Goal: Information Seeking & Learning: Compare options

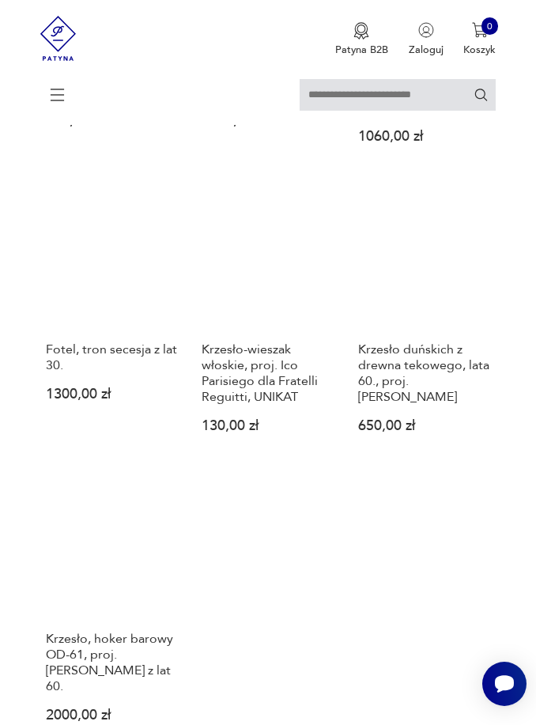
scroll to position [1794, 0]
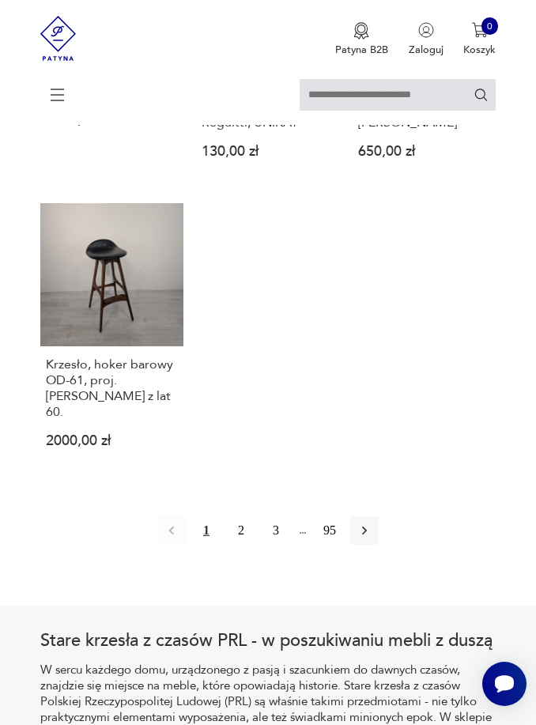
click at [242, 545] on button "2" at bounding box center [241, 530] width 28 height 28
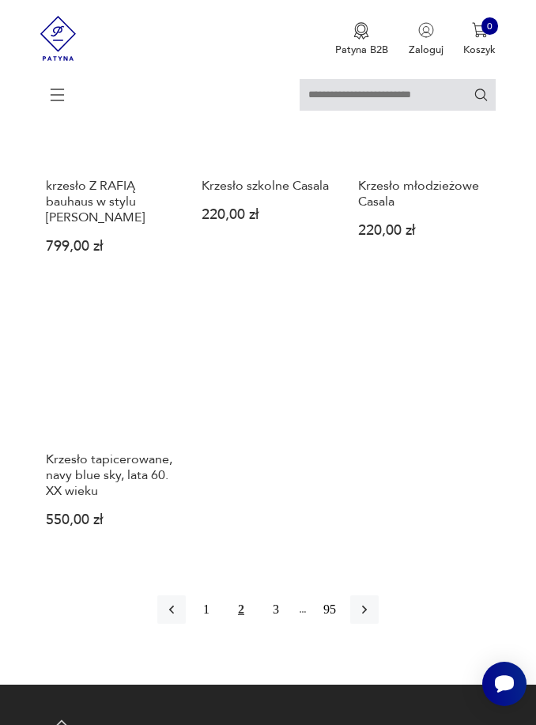
scroll to position [1911, 0]
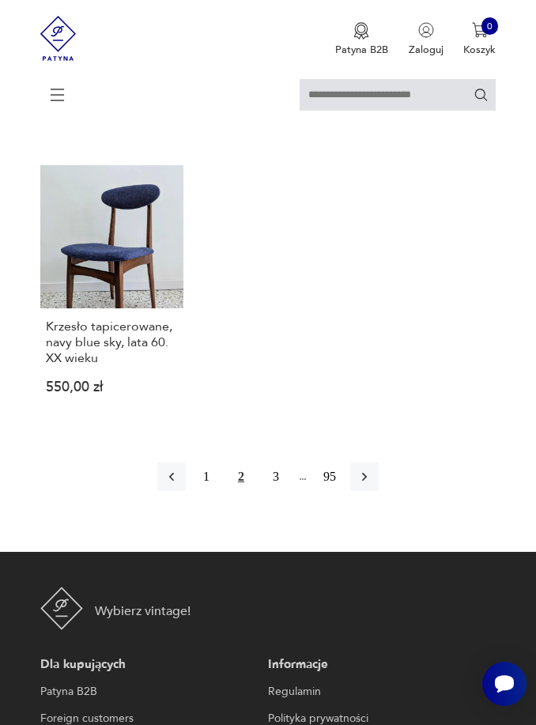
click at [269, 491] on button "3" at bounding box center [276, 477] width 28 height 28
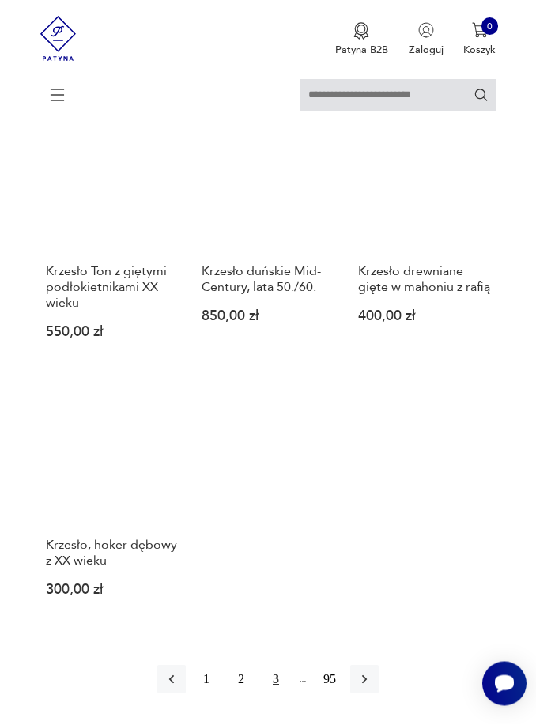
scroll to position [1908, 0]
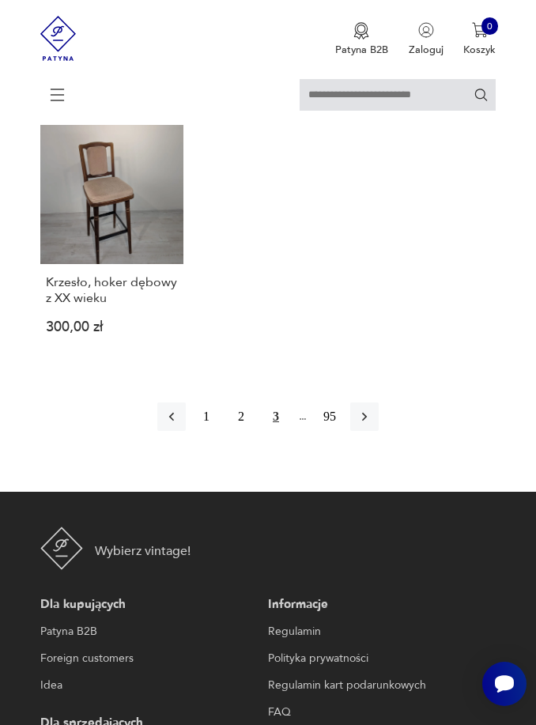
click at [372, 425] on icon "button" at bounding box center [365, 417] width 16 height 16
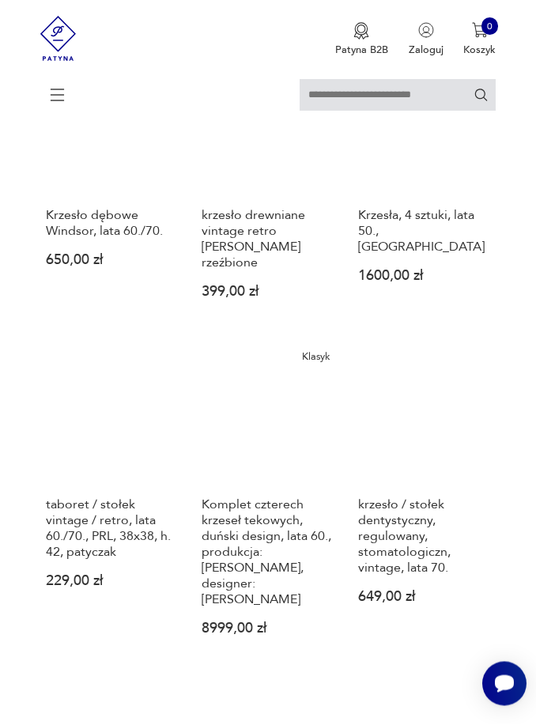
scroll to position [529, 0]
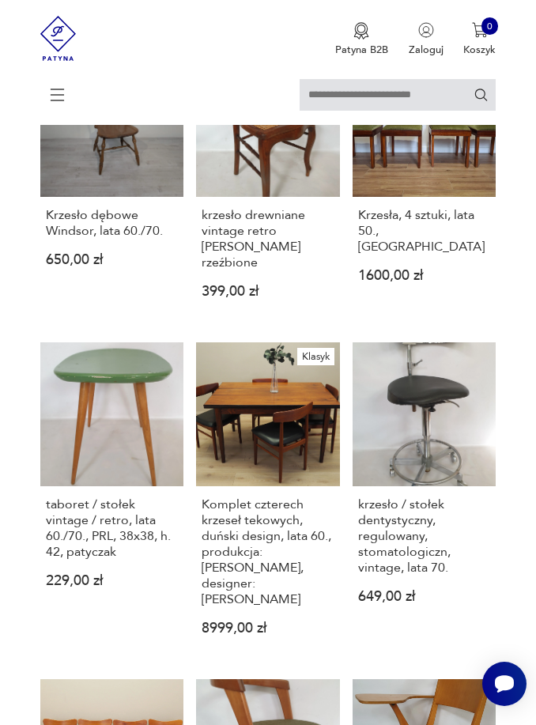
click at [150, 432] on link "taboret / stołek vintage / retro, lata 60./70., PRL, 38x38, h. 42, patyczak 229…" at bounding box center [111, 500] width 143 height 316
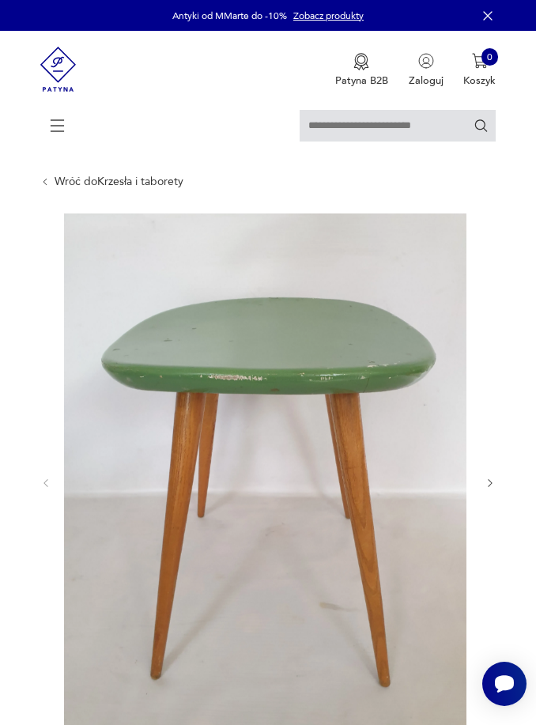
click at [489, 478] on div at bounding box center [267, 483] width 455 height 539
click at [495, 489] on icon "button" at bounding box center [490, 483] width 11 height 11
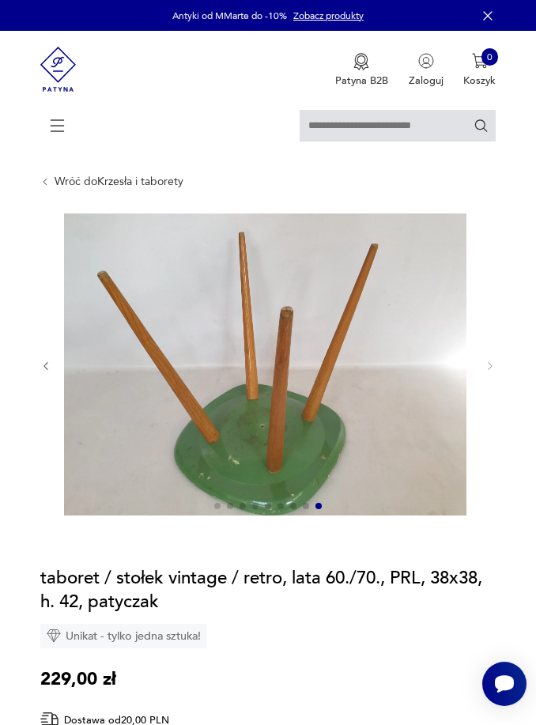
click at [51, 188] on div "Wróć do Krzesła i taborety" at bounding box center [111, 182] width 143 height 13
click at [60, 184] on link "Wróć do Krzesła i taborety" at bounding box center [119, 182] width 129 height 13
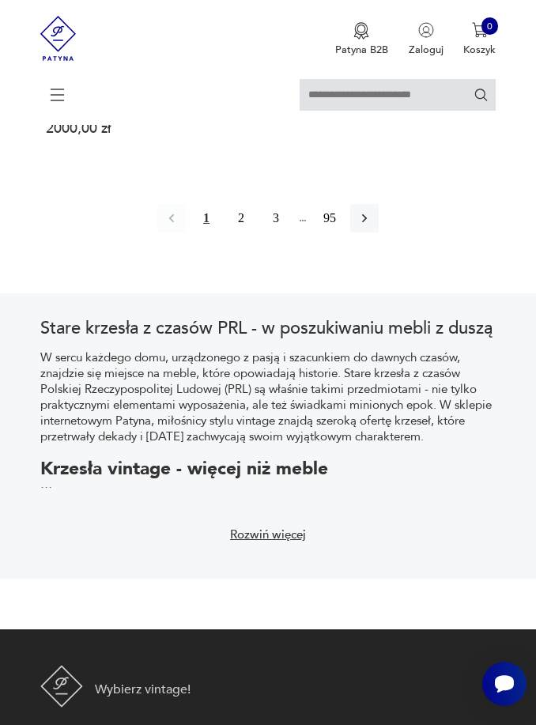
click at [278, 232] on button "3" at bounding box center [276, 218] width 28 height 28
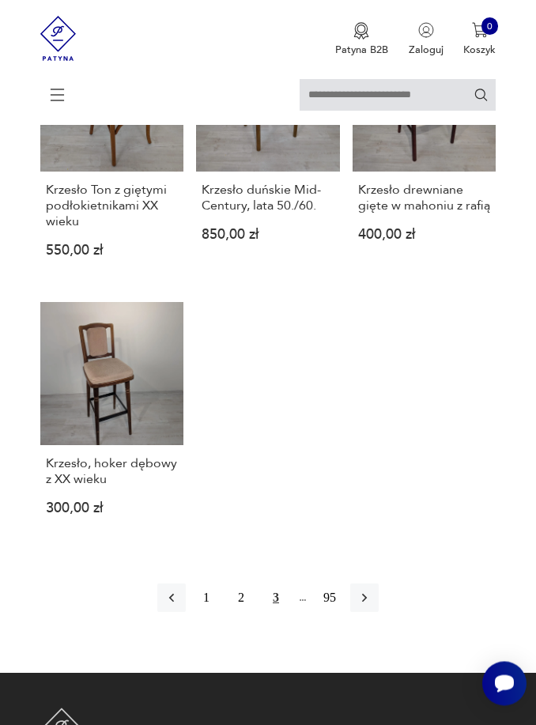
scroll to position [1935, 0]
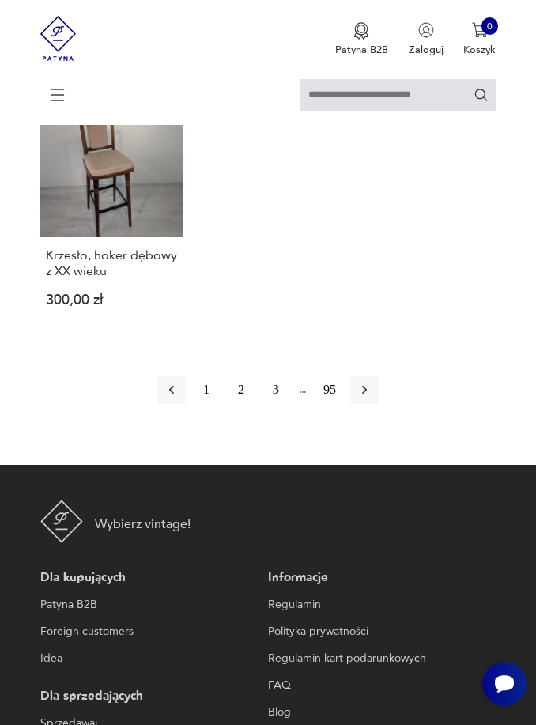
click at [367, 395] on icon "button" at bounding box center [364, 390] width 5 height 9
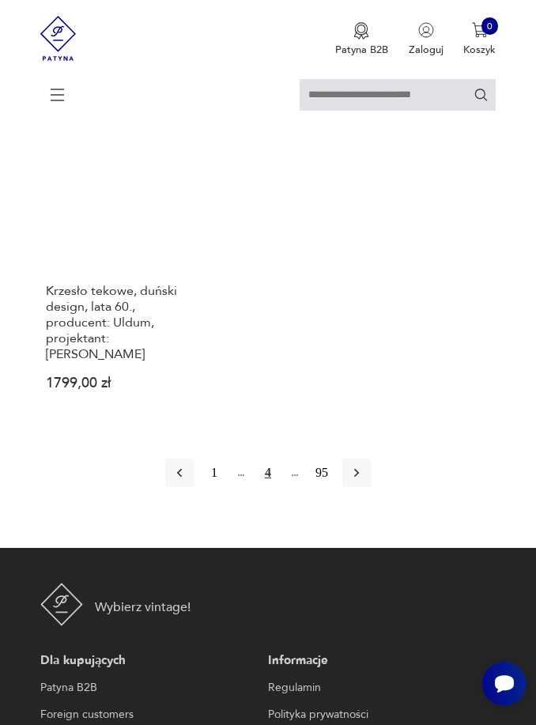
scroll to position [1982, 0]
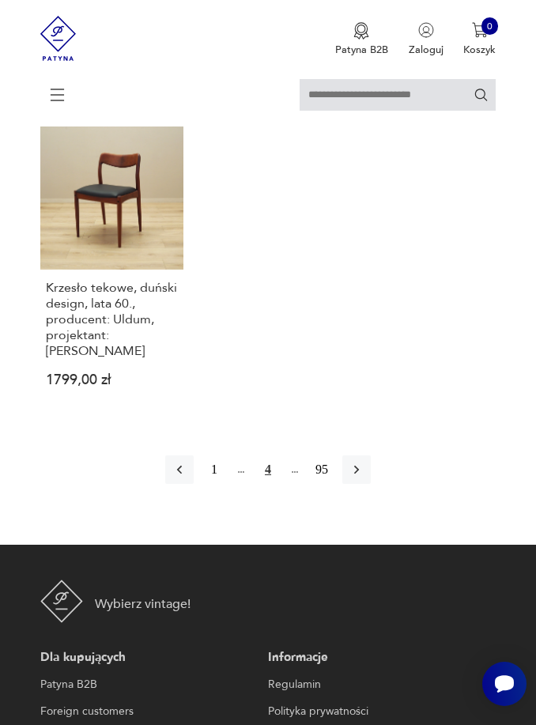
click at [365, 478] on icon "button" at bounding box center [357, 470] width 16 height 16
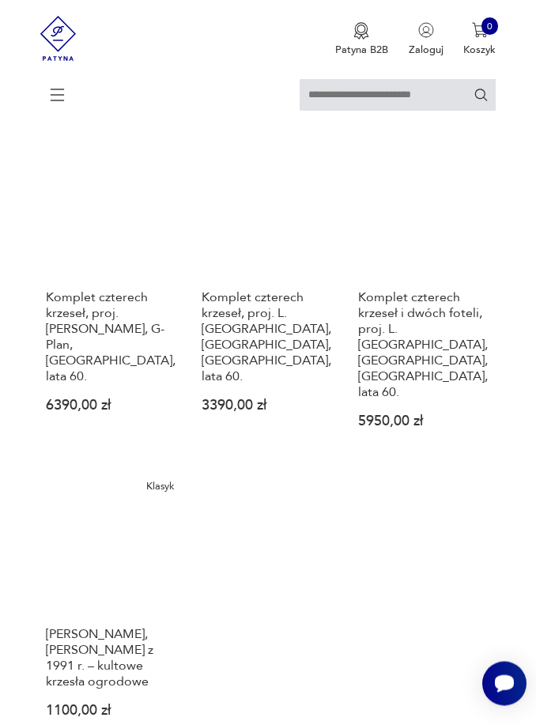
scroll to position [1917, 0]
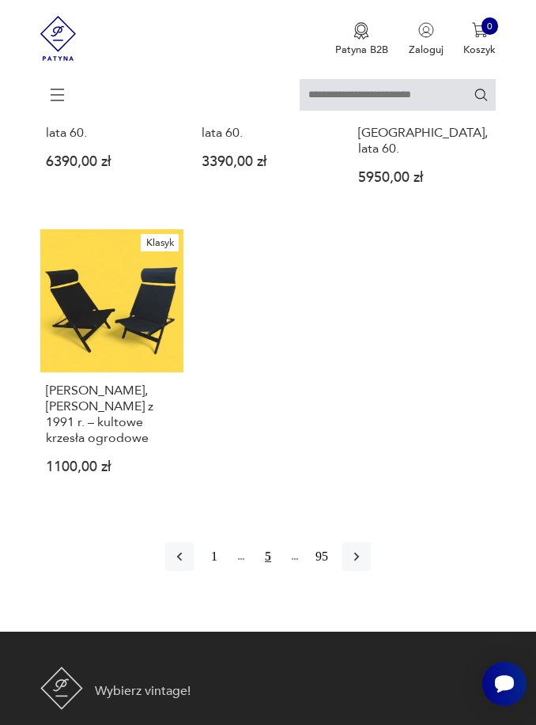
click at [360, 565] on icon "button" at bounding box center [357, 557] width 16 height 16
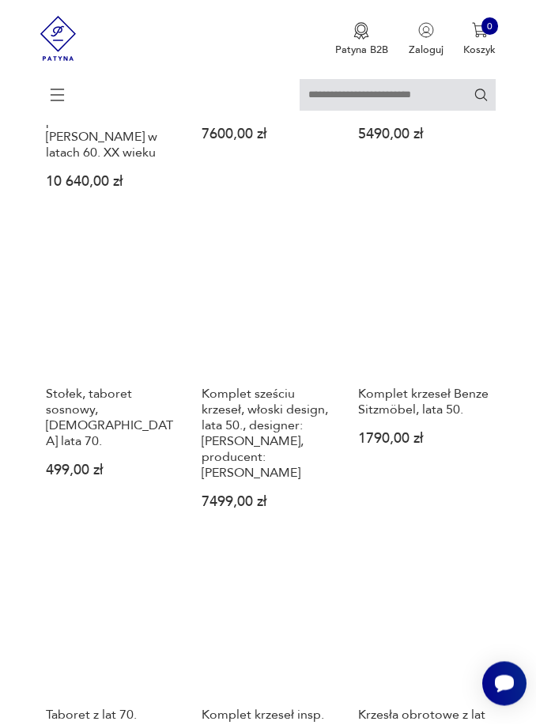
scroll to position [1106, 0]
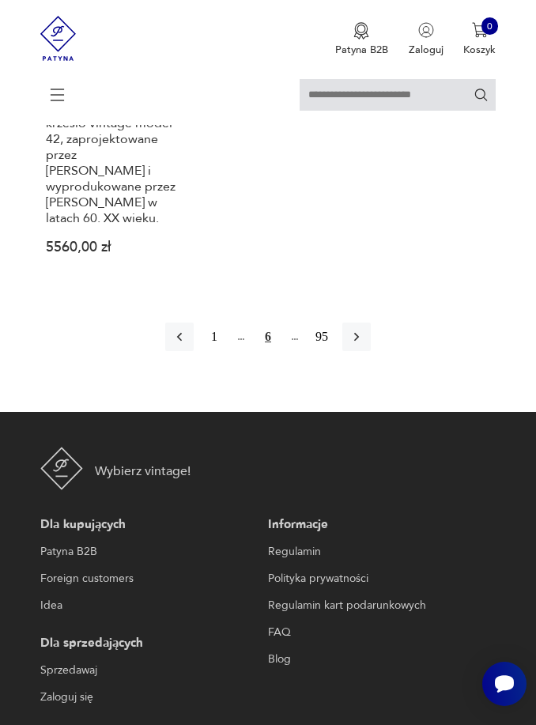
click at [365, 345] on icon "button" at bounding box center [357, 337] width 16 height 16
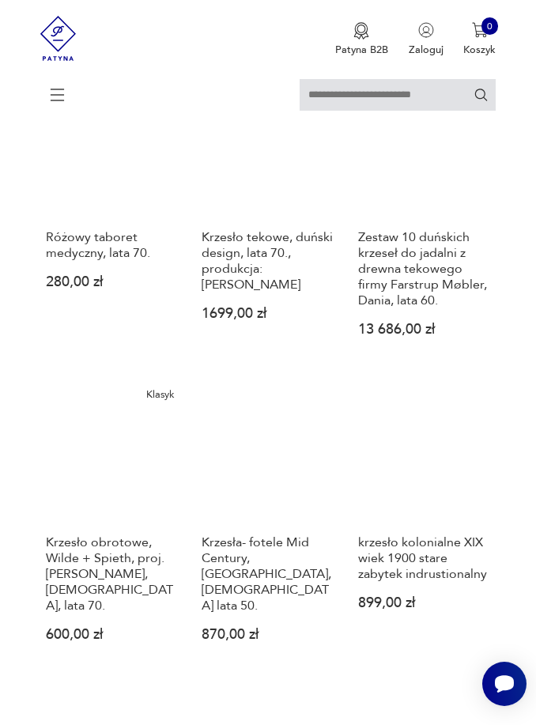
scroll to position [1830, 0]
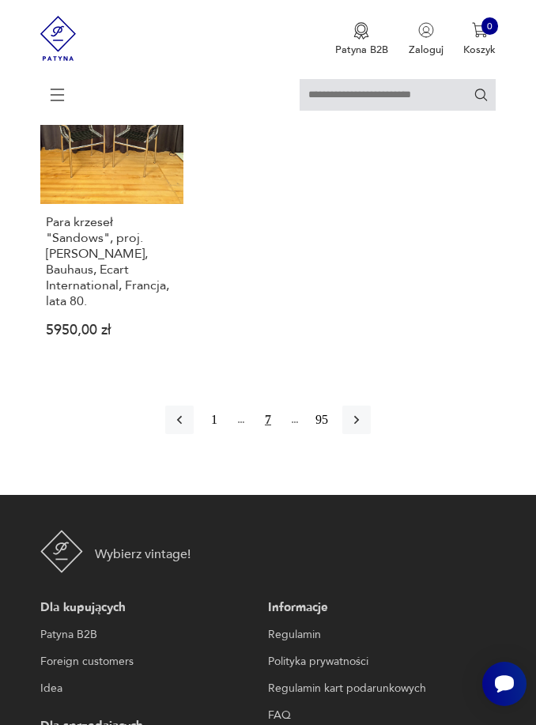
click at [365, 428] on icon "button" at bounding box center [357, 420] width 16 height 16
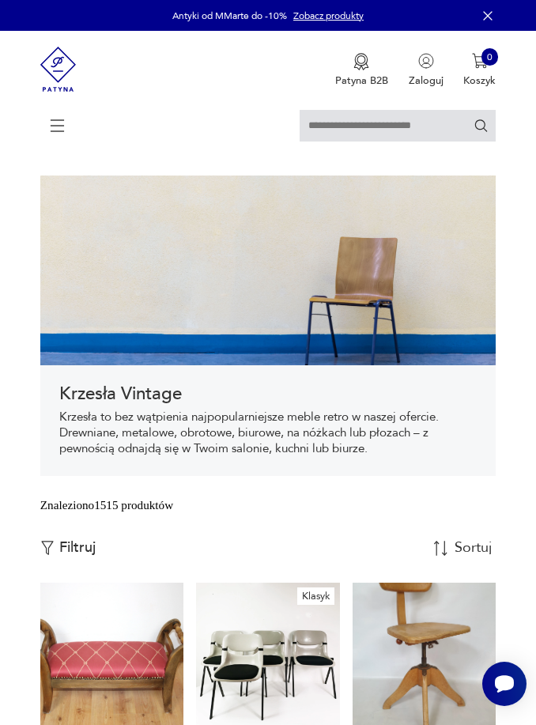
click at [331, 130] on input "text" at bounding box center [398, 126] width 196 height 32
type input "*"
type input "*****"
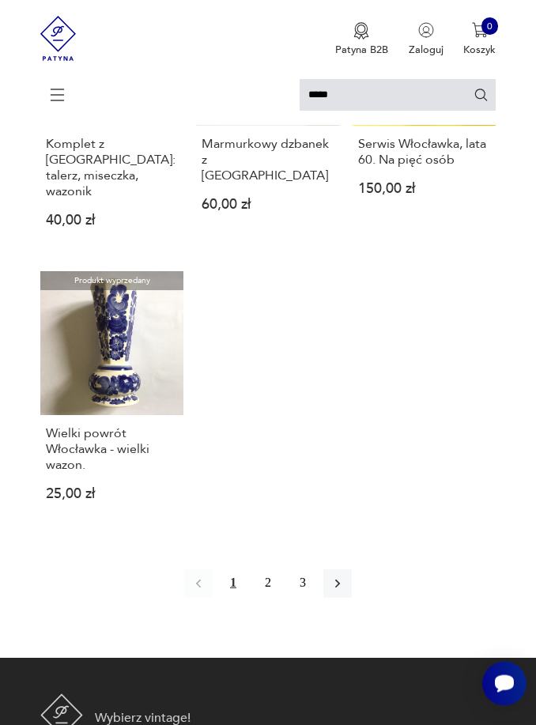
scroll to position [1507, 0]
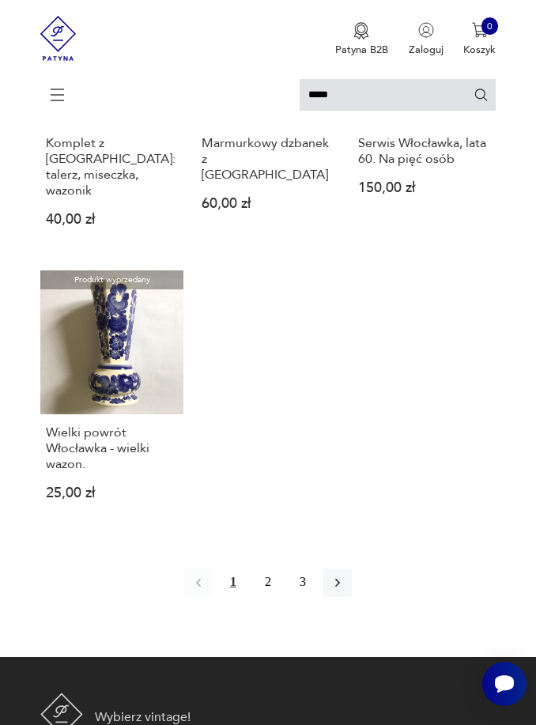
click at [276, 597] on button "2" at bounding box center [268, 583] width 28 height 28
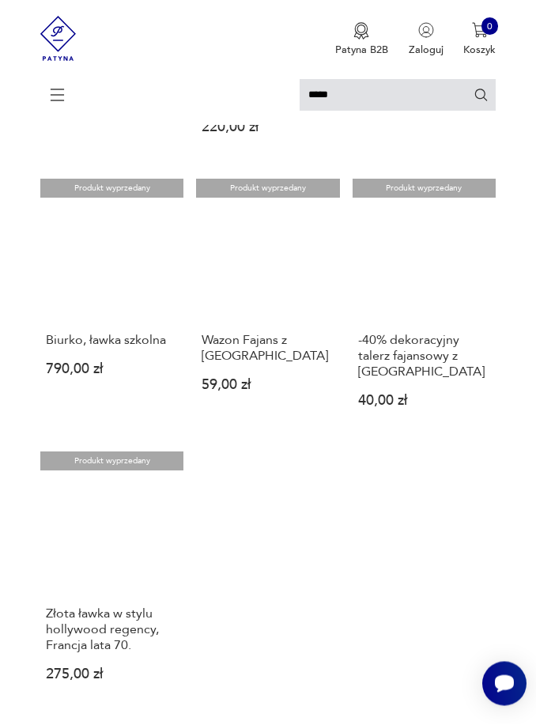
scroll to position [1370, 0]
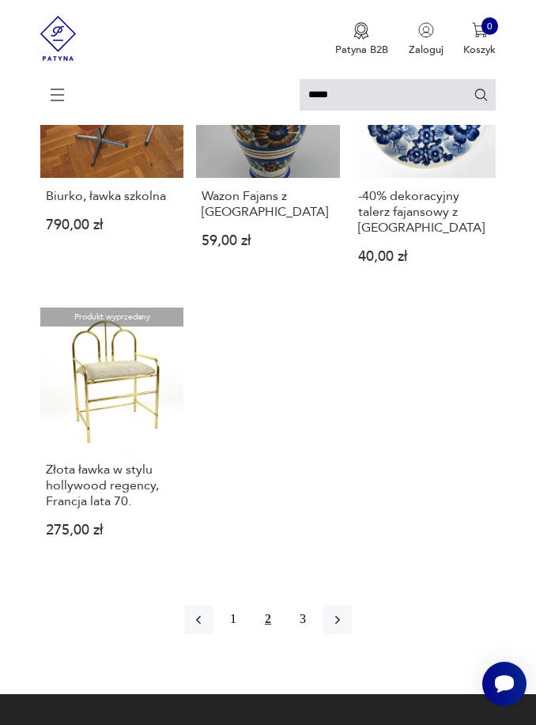
click at [301, 634] on button "3" at bounding box center [303, 620] width 28 height 28
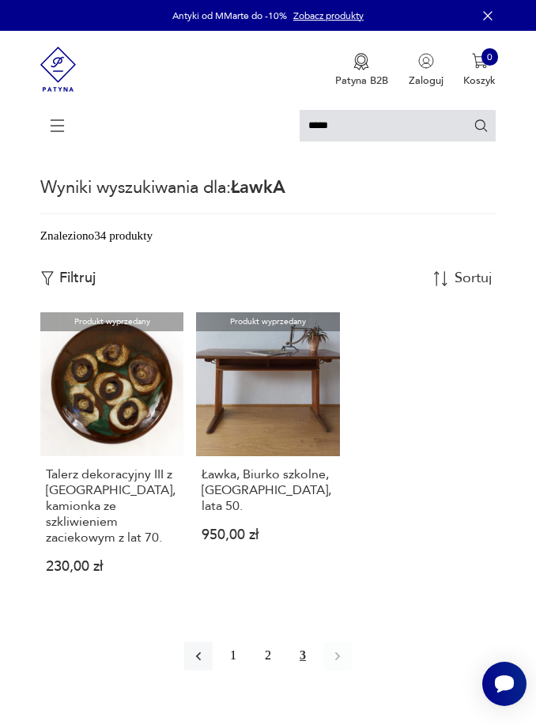
click at [391, 117] on input "*****" at bounding box center [398, 126] width 196 height 32
click at [333, 133] on input "*****" at bounding box center [398, 126] width 196 height 32
click at [332, 132] on input "*****" at bounding box center [398, 126] width 196 height 32
type input "********"
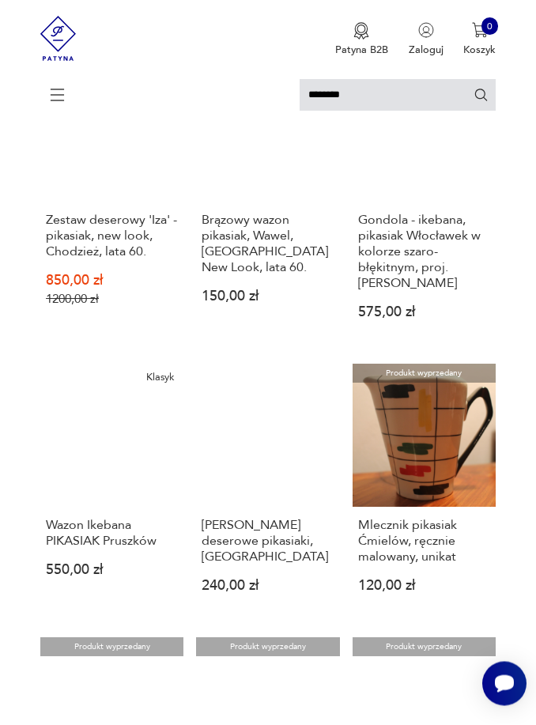
scroll to position [564, 0]
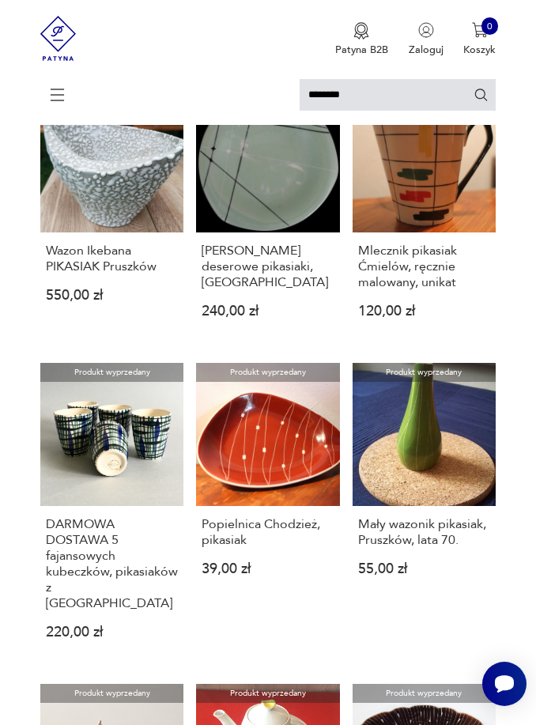
click at [447, 487] on link "Produkt wyprzedany Mały wazonik pikasiak, Pruszków, lata 70. 55,00 zł" at bounding box center [424, 513] width 143 height 300
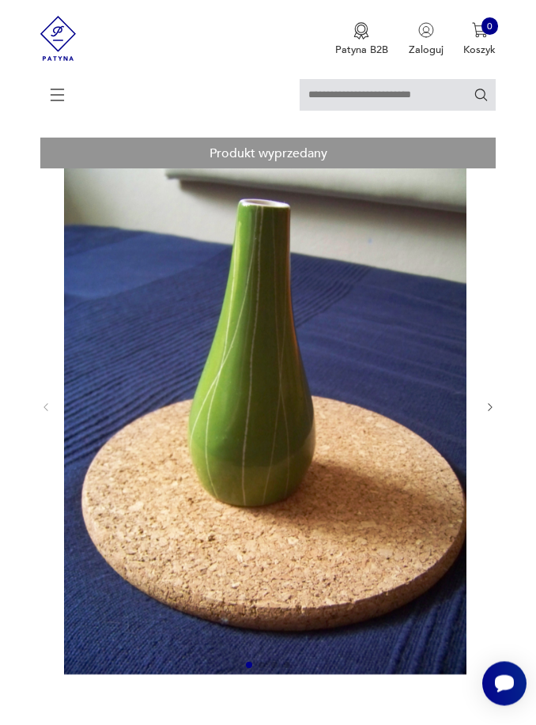
scroll to position [68, 0]
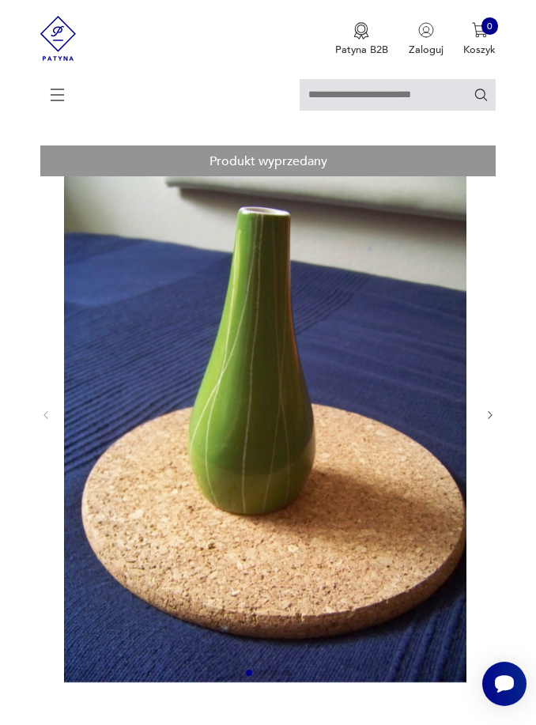
click at [488, 421] on icon "button" at bounding box center [490, 415] width 11 height 11
click at [496, 421] on icon "button" at bounding box center [490, 415] width 11 height 11
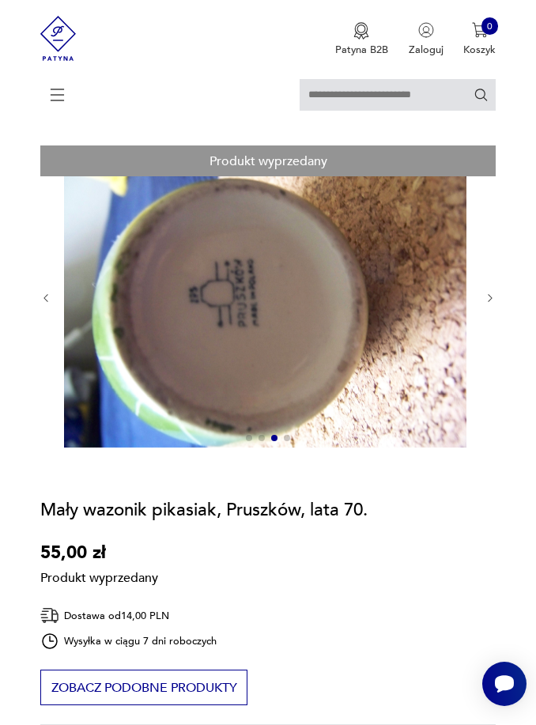
click at [499, 425] on section "Produkt wyprzedany Opis produktu Mały wazonik pikasiak z lat 70. z Zakładów Por…" at bounding box center [268, 733] width 536 height 1174
click at [488, 333] on div at bounding box center [267, 298] width 455 height 304
click at [501, 303] on section "Produkt wyprzedany Opis produktu Mały wazonik pikasiak z lat 70. z Zakładów Por…" at bounding box center [268, 733] width 536 height 1174
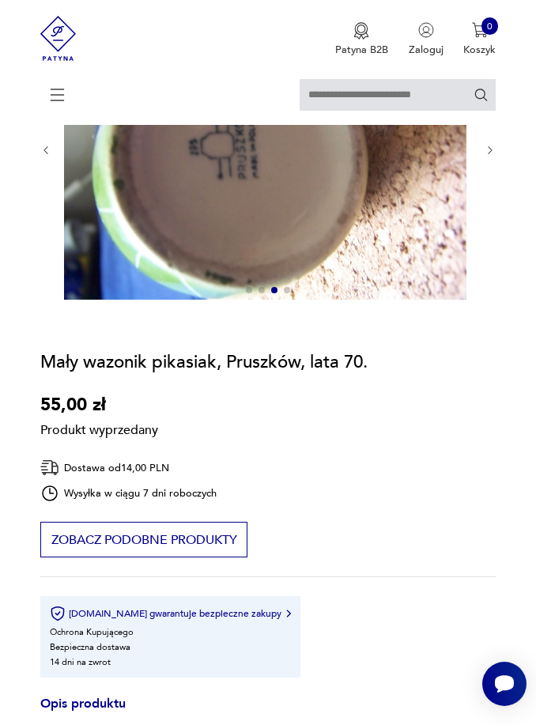
scroll to position [0, 0]
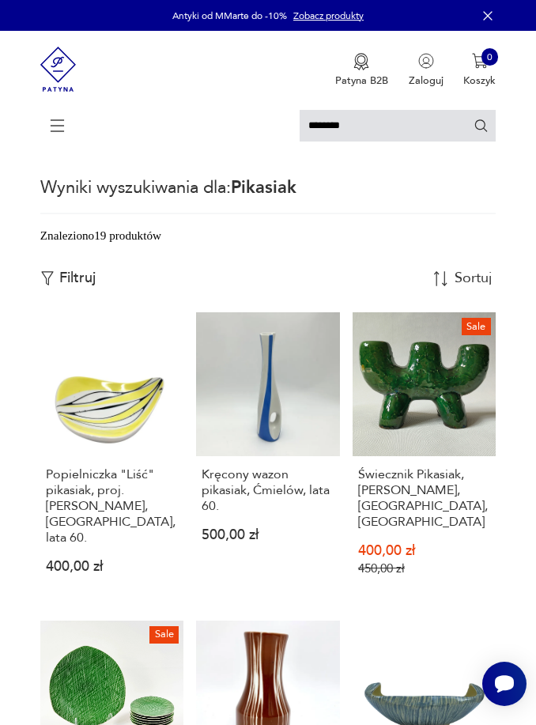
click at [347, 119] on input "********" at bounding box center [398, 126] width 196 height 32
click at [67, 126] on icon at bounding box center [57, 125] width 55 height 55
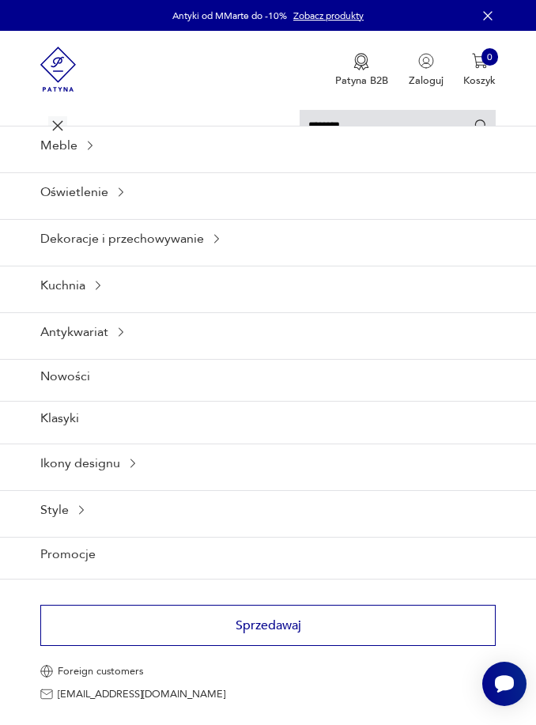
click at [383, 130] on input "********" at bounding box center [398, 126] width 196 height 32
type input "******"
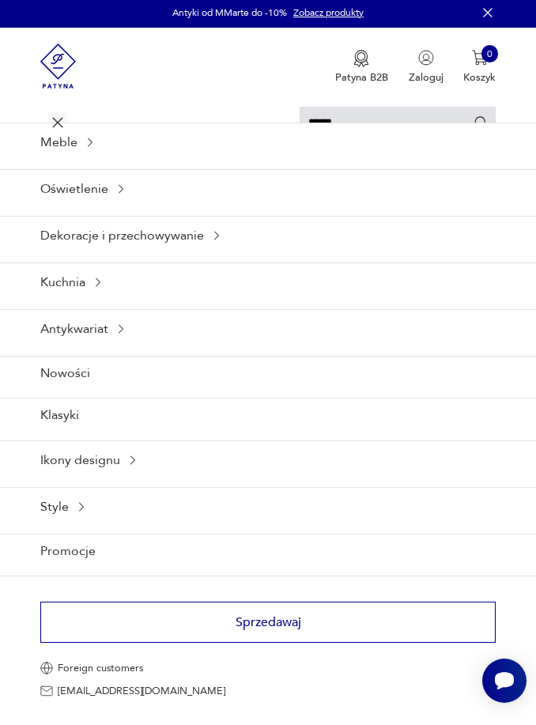
click at [478, 123] on icon "Szukaj" at bounding box center [481, 125] width 15 height 15
click at [470, 129] on input "******" at bounding box center [398, 123] width 196 height 32
click at [66, 112] on icon at bounding box center [57, 122] width 55 height 55
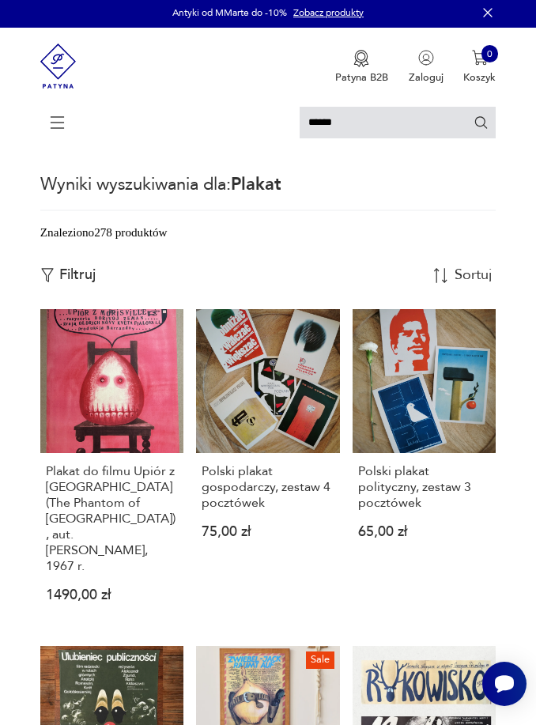
click at [69, 284] on p "Filtruj" at bounding box center [77, 274] width 36 height 17
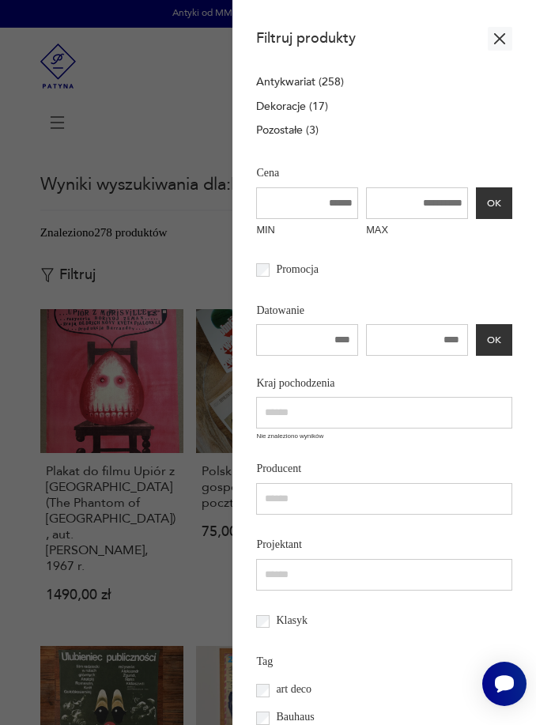
click at [309, 356] on input "number" at bounding box center [307, 340] width 102 height 32
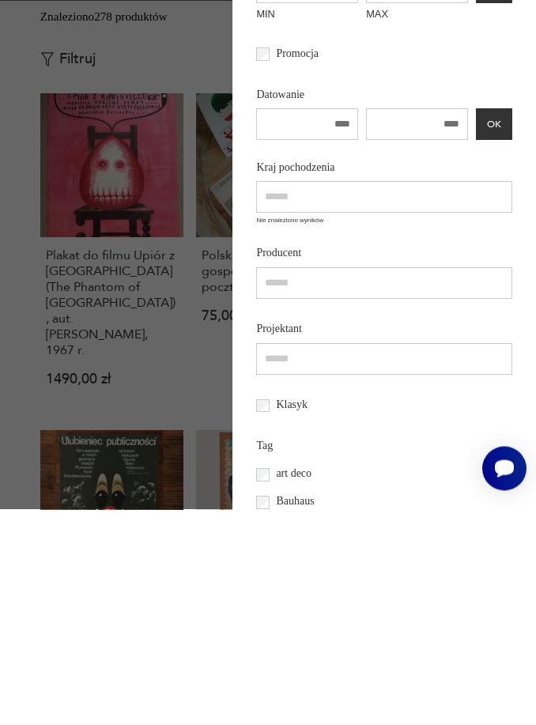
type input "****"
click at [414, 324] on input "number" at bounding box center [417, 340] width 102 height 32
type input "****"
click at [414, 397] on input "text" at bounding box center [383, 413] width 255 height 32
click at [523, 161] on section "Filtruj produkty Antykwariat (258) Dekoracje (17) Pozostałe (3) Filtruj produkt…" at bounding box center [384, 362] width 304 height 725
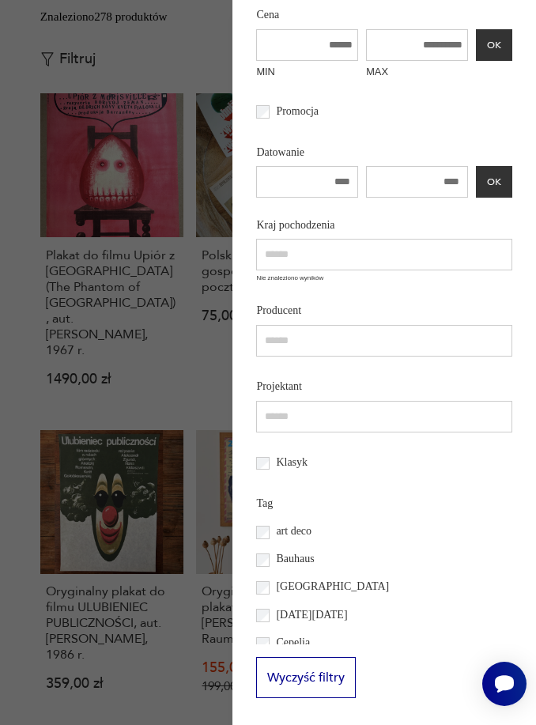
scroll to position [266, 0]
click at [487, 166] on button "OK" at bounding box center [494, 182] width 36 height 32
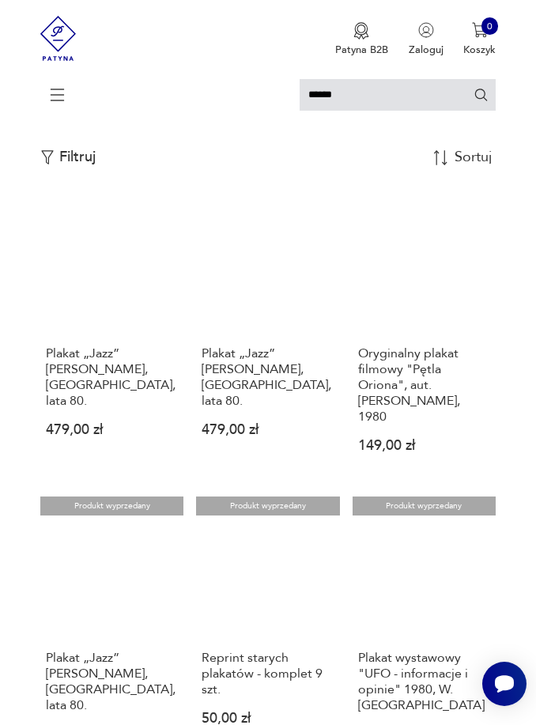
scroll to position [105, 0]
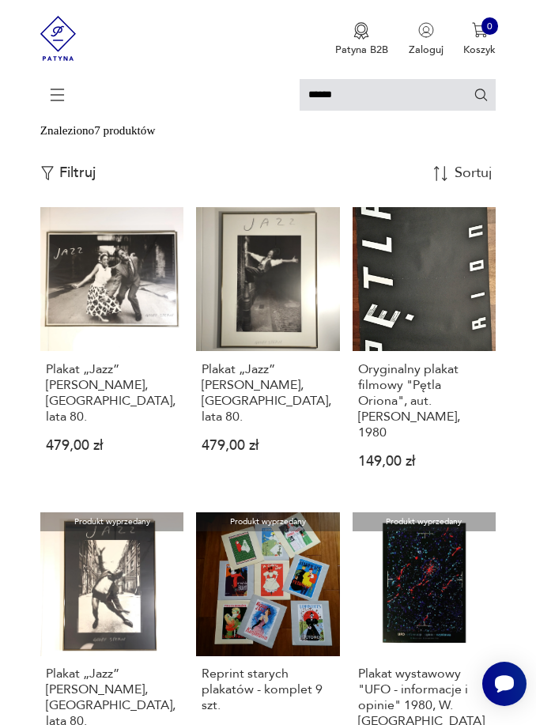
click at [146, 321] on link "Plakat „Jazz” [PERSON_NAME], [GEOGRAPHIC_DATA], lata 80. 479,00 zł" at bounding box center [111, 349] width 143 height 285
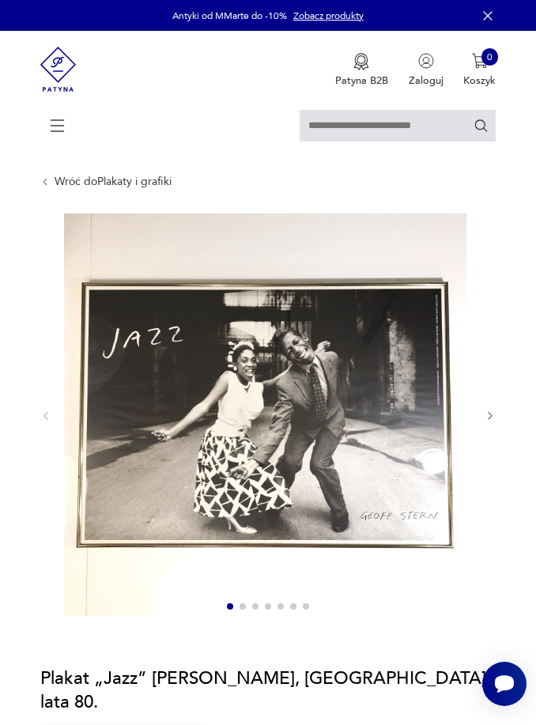
click at [485, 421] on icon "button" at bounding box center [490, 415] width 11 height 11
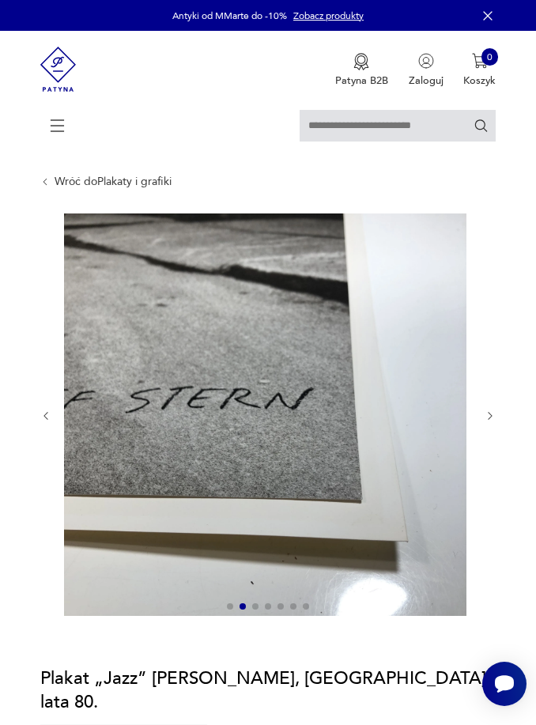
click at [488, 421] on icon "button" at bounding box center [490, 415] width 11 height 11
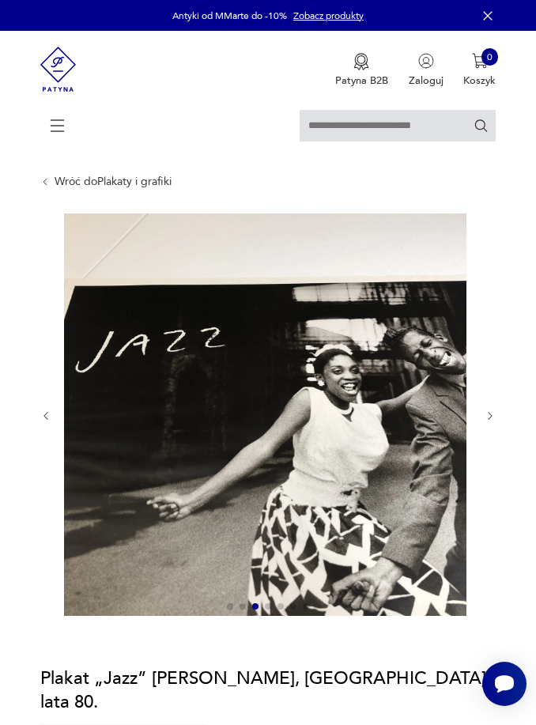
click at [489, 421] on icon "button" at bounding box center [490, 415] width 11 height 11
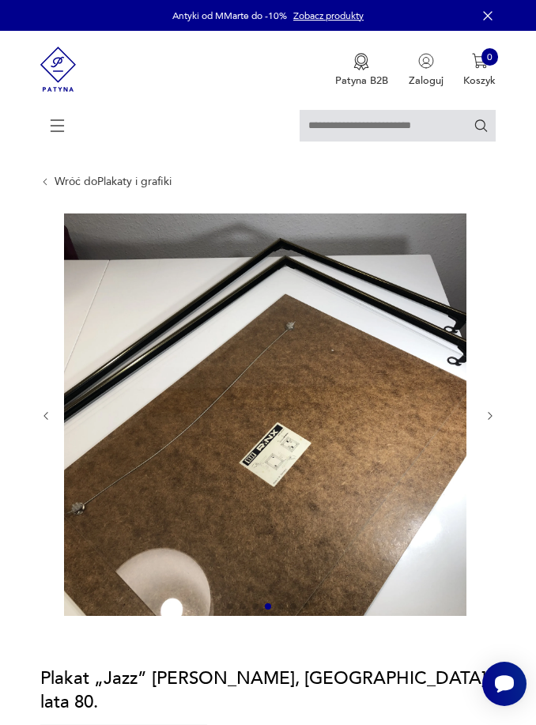
click at [496, 421] on icon "button" at bounding box center [490, 415] width 11 height 11
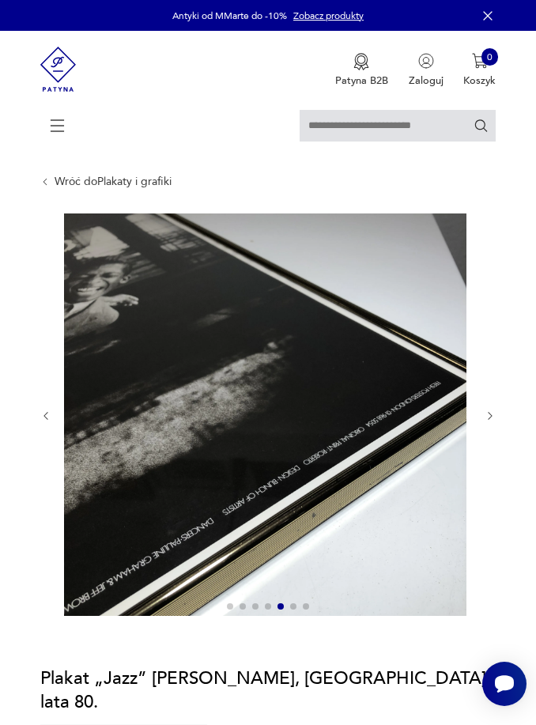
click at [495, 421] on icon "button" at bounding box center [490, 415] width 11 height 11
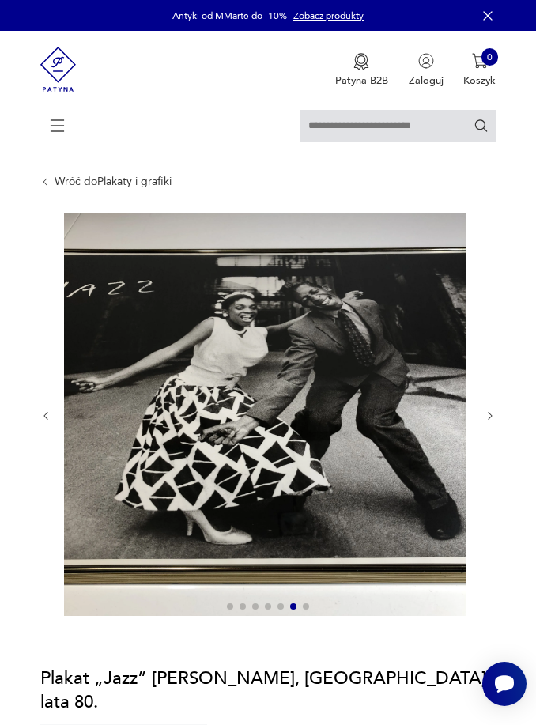
click at [491, 421] on icon "button" at bounding box center [490, 415] width 11 height 11
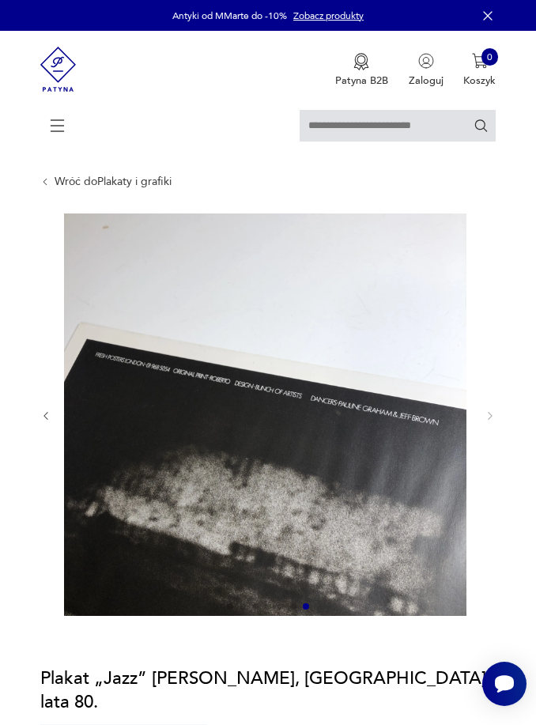
click at [496, 407] on div at bounding box center [267, 416] width 455 height 405
click at [496, 416] on div at bounding box center [267, 416] width 455 height 405
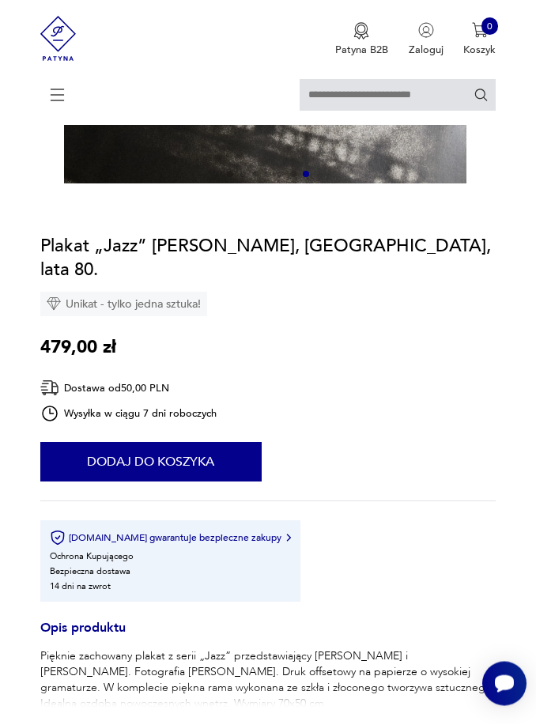
click at [157, 306] on div "Unikat - tylko jedna sztuka!" at bounding box center [123, 305] width 167 height 25
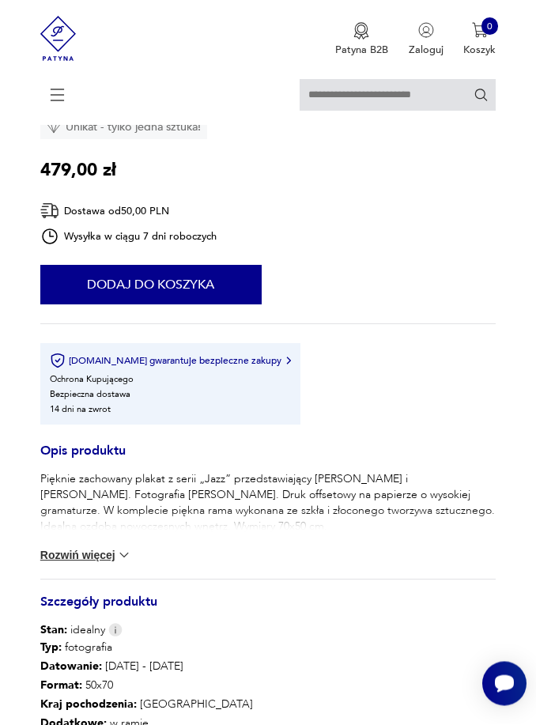
scroll to position [610, 0]
click at [96, 563] on button "Rozwiń więcej" at bounding box center [86, 555] width 92 height 16
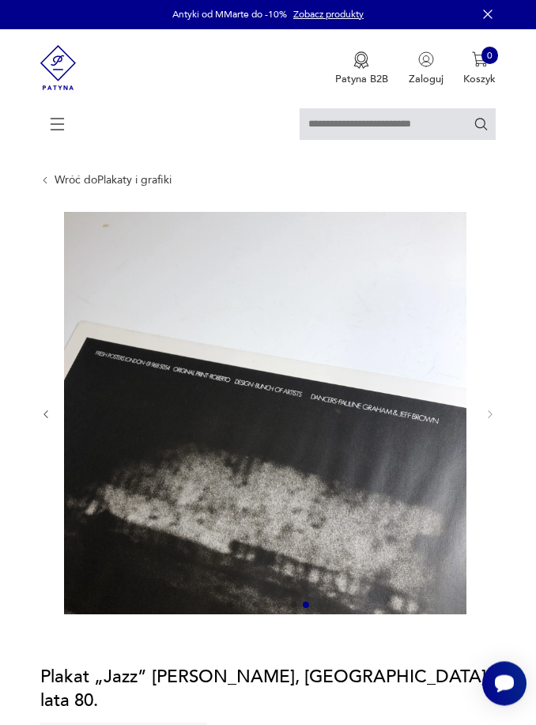
scroll to position [2, 0]
click at [381, 580] on img at bounding box center [265, 413] width 403 height 403
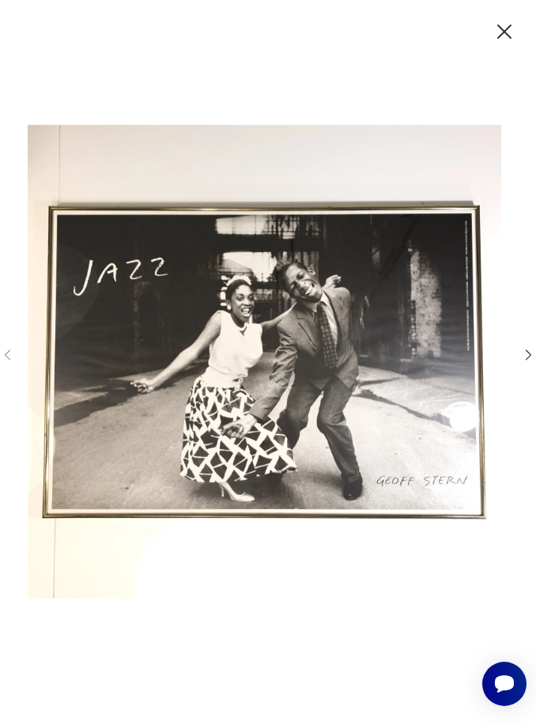
click at [511, 32] on icon "button" at bounding box center [504, 31] width 25 height 25
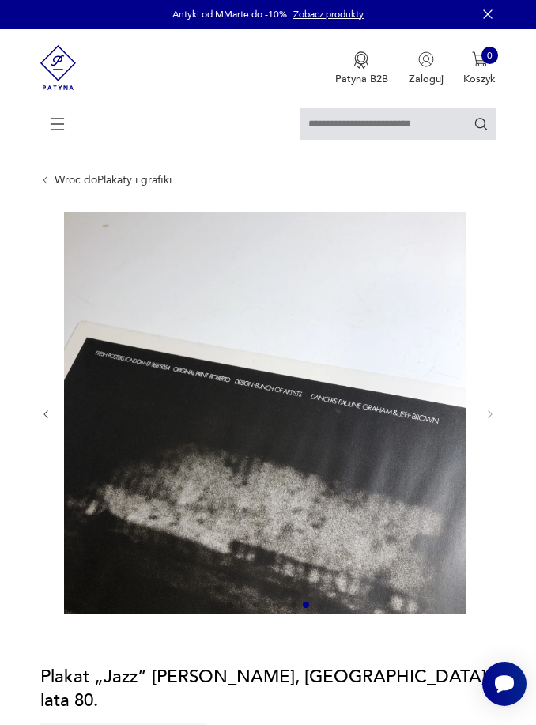
click at [66, 124] on icon at bounding box center [57, 123] width 55 height 55
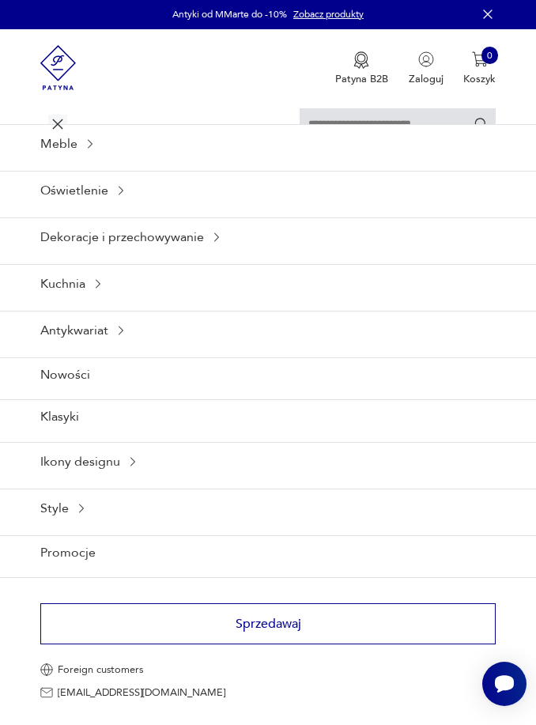
click at [151, 350] on div "Antykwariat" at bounding box center [268, 330] width 536 height 39
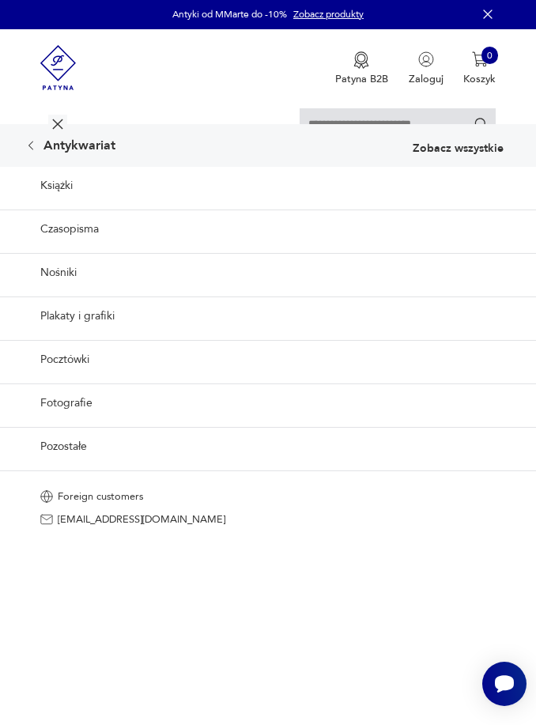
click at [85, 335] on link "Plakaty i grafiki" at bounding box center [268, 316] width 536 height 39
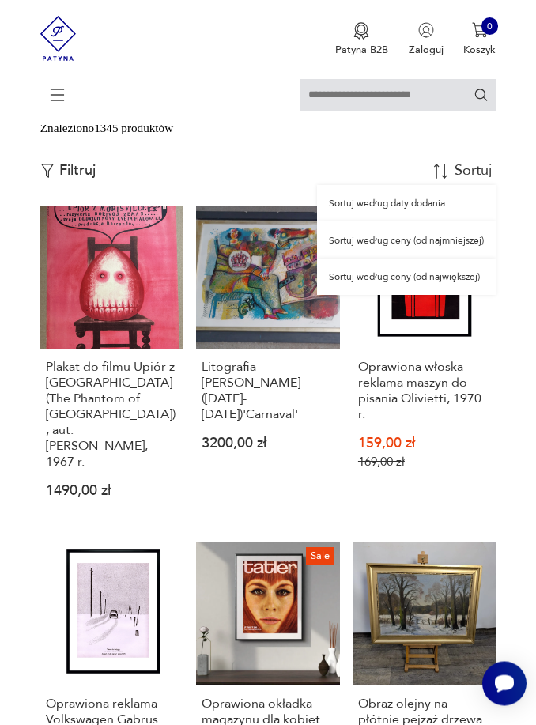
scroll to position [377, 0]
click at [448, 295] on div "Sortuj według ceny (od największej)" at bounding box center [406, 277] width 179 height 36
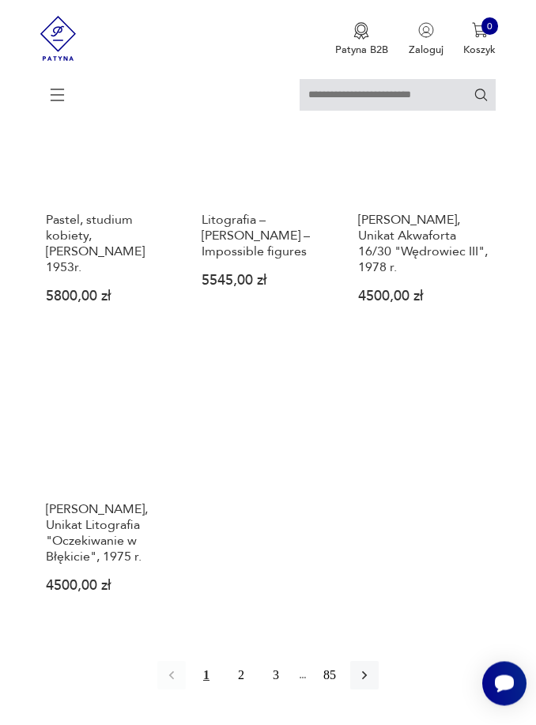
scroll to position [2051, 0]
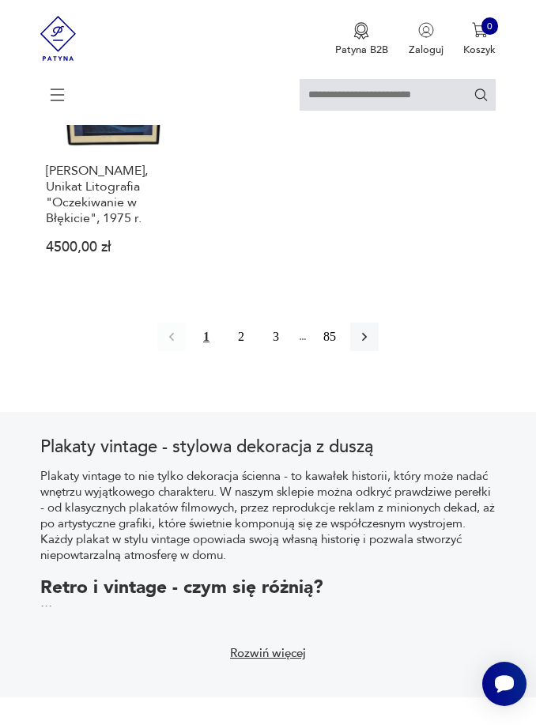
click at [242, 351] on button "2" at bounding box center [241, 337] width 28 height 28
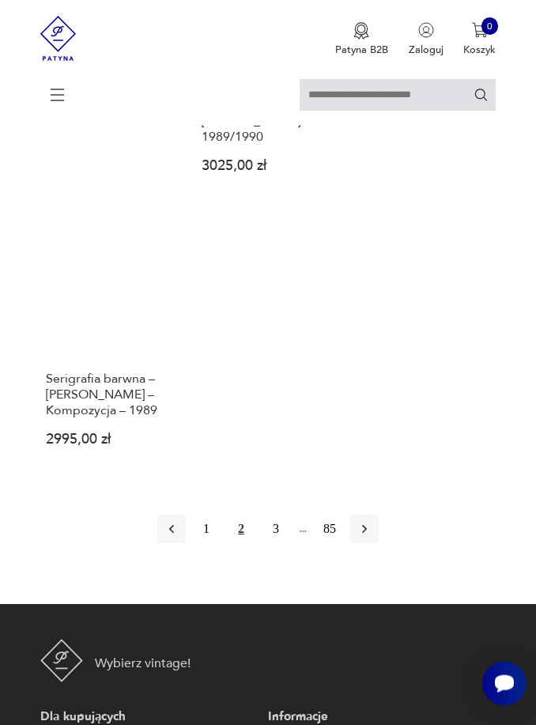
scroll to position [1952, 0]
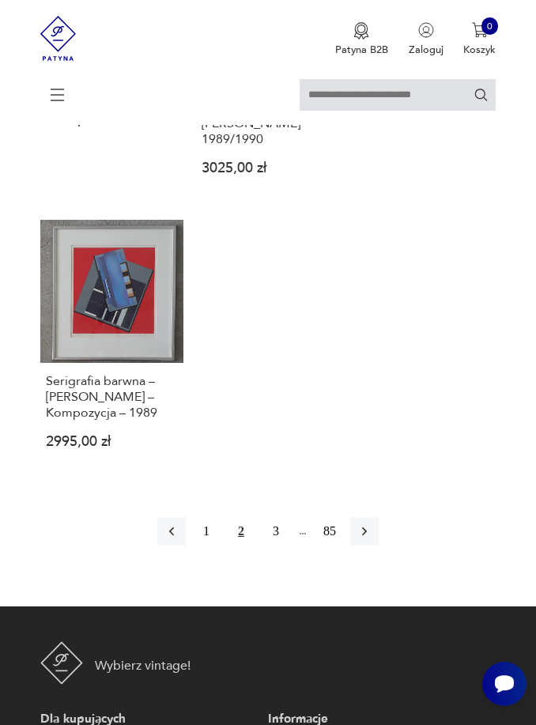
click at [367, 536] on icon "button" at bounding box center [364, 531] width 5 height 9
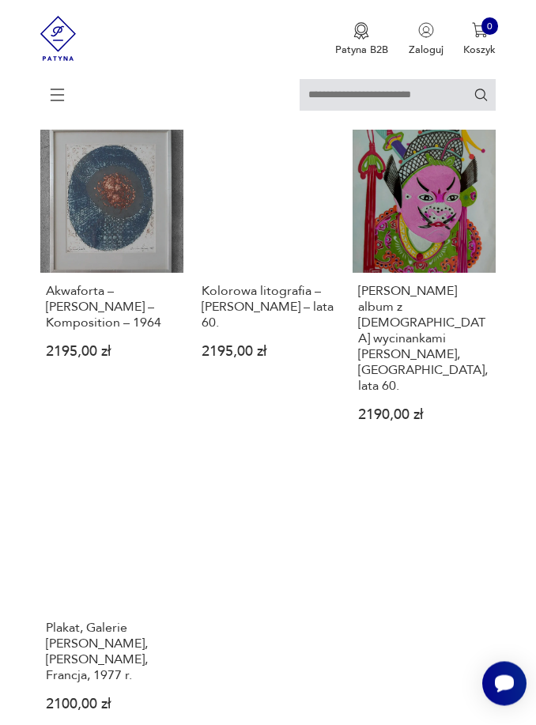
scroll to position [1886, 0]
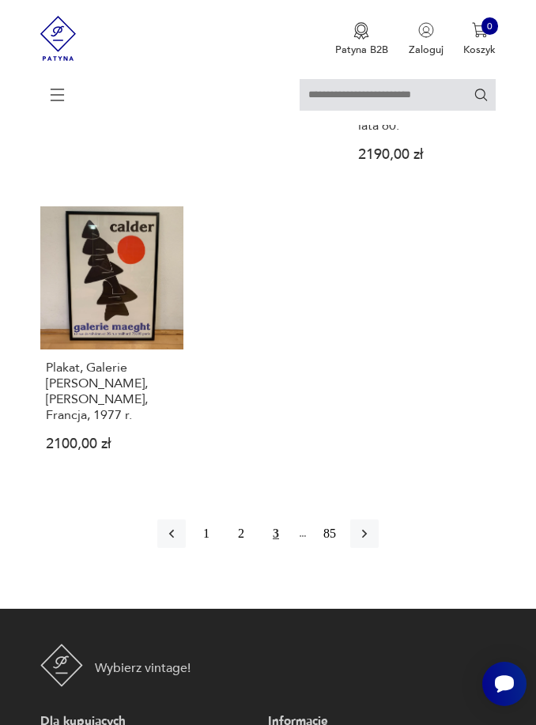
click at [367, 539] on icon "button" at bounding box center [364, 534] width 5 height 9
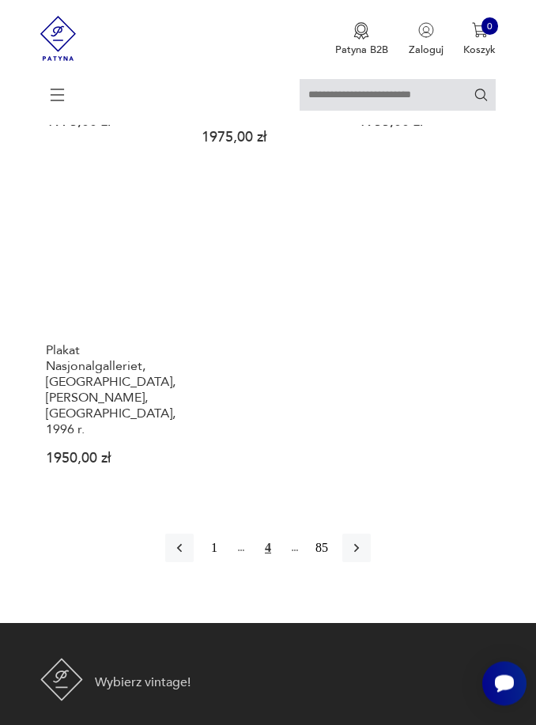
scroll to position [1874, 0]
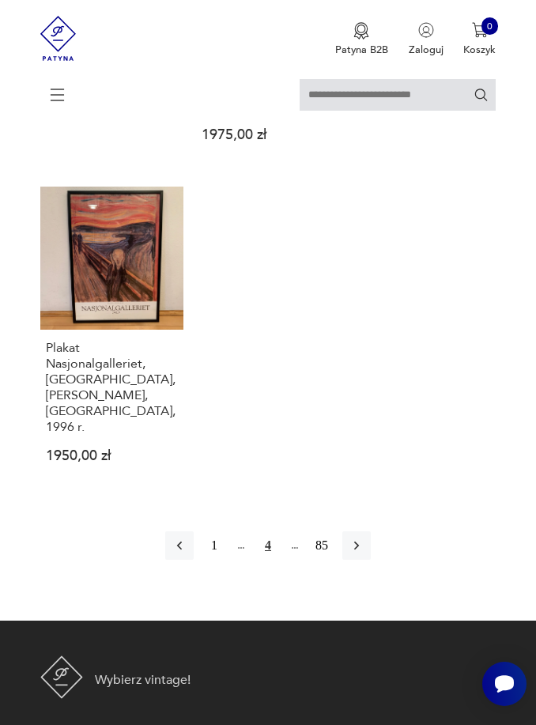
click at [365, 554] on icon "button" at bounding box center [357, 546] width 16 height 16
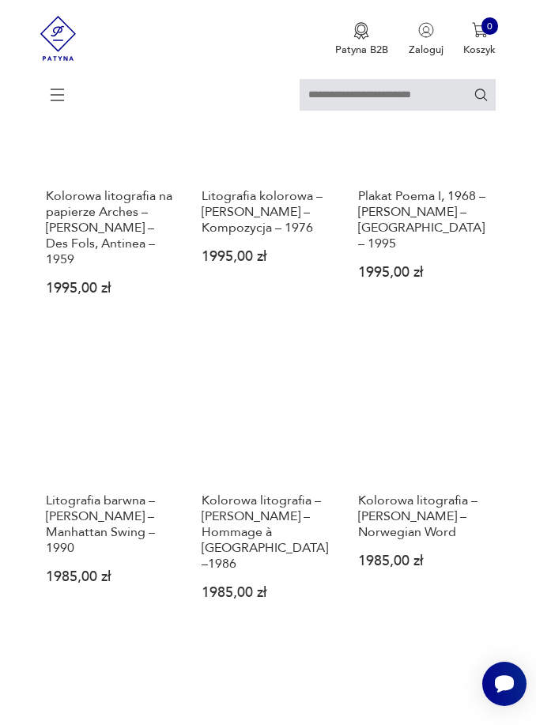
scroll to position [311, 0]
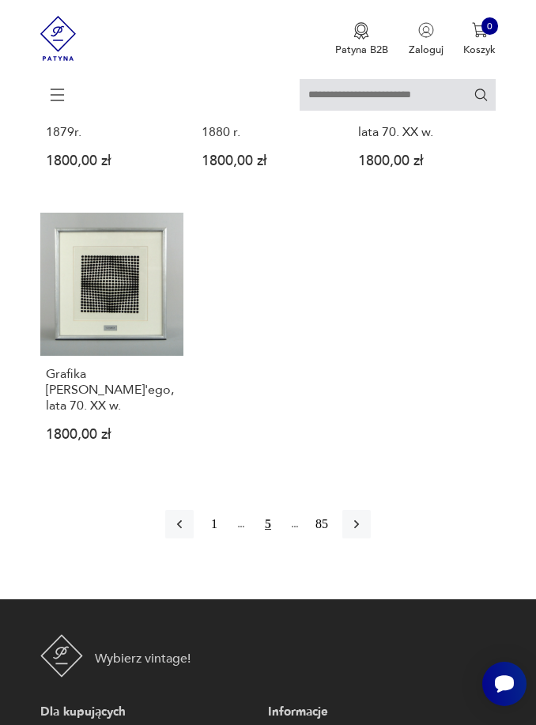
click at [365, 532] on icon "button" at bounding box center [357, 524] width 16 height 16
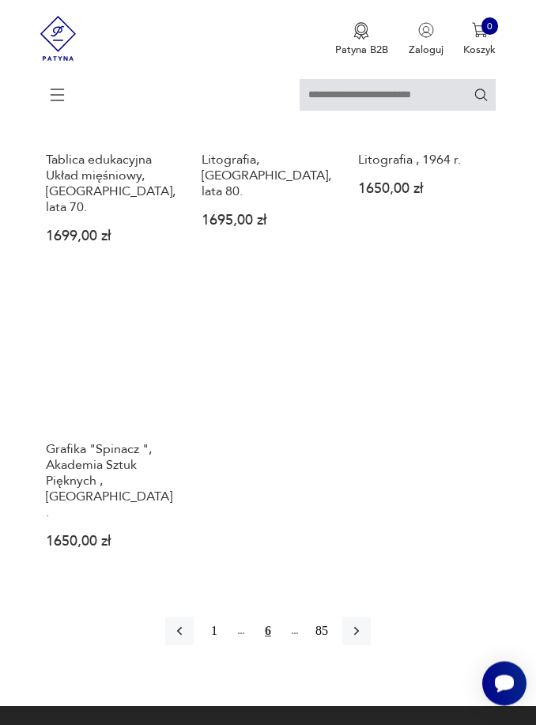
scroll to position [1714, 0]
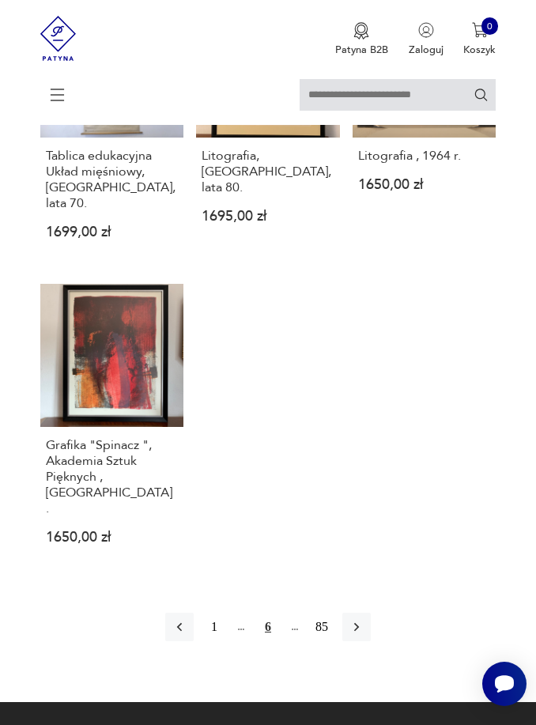
click at [365, 635] on icon "button" at bounding box center [357, 627] width 16 height 16
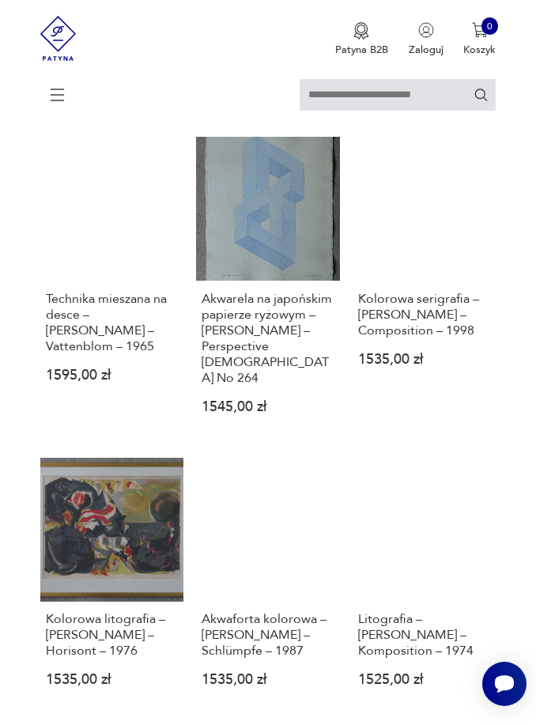
scroll to position [765, 0]
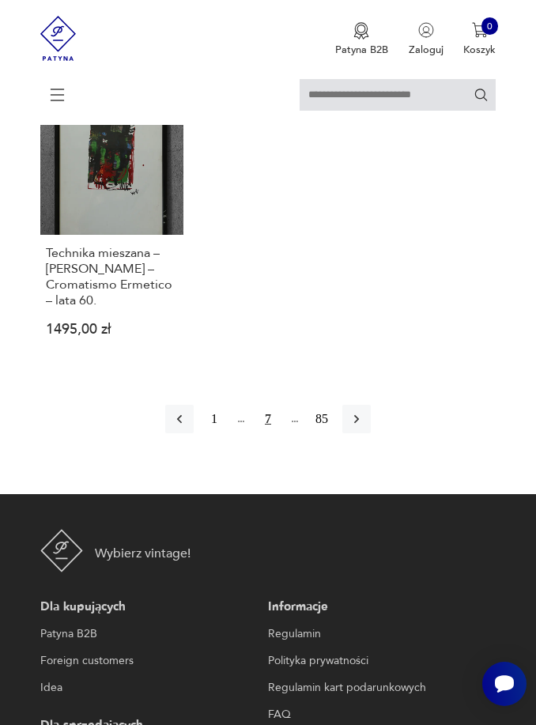
click at [365, 427] on icon "button" at bounding box center [357, 419] width 16 height 16
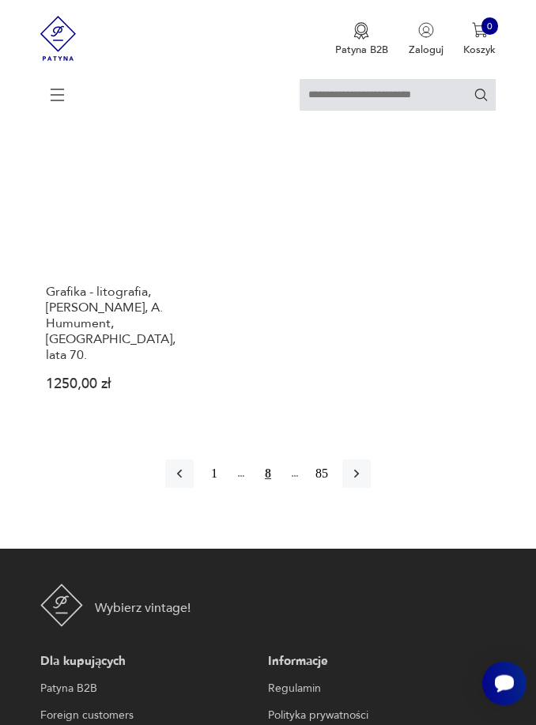
scroll to position [1959, 0]
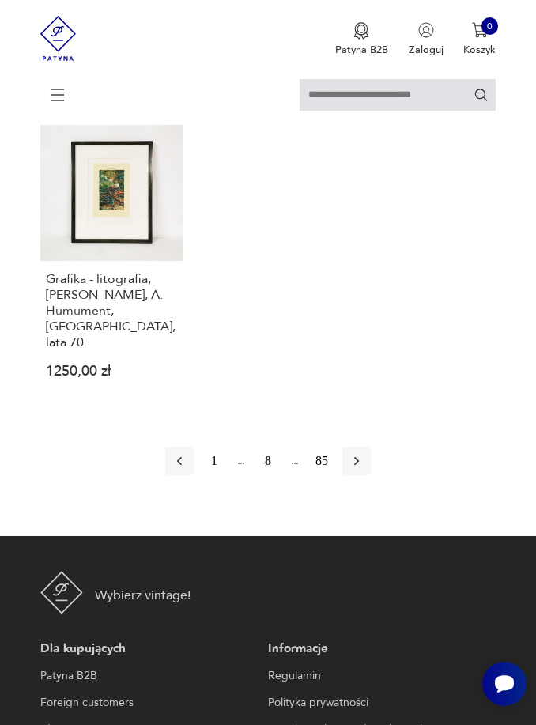
click at [365, 469] on icon "button" at bounding box center [357, 461] width 16 height 16
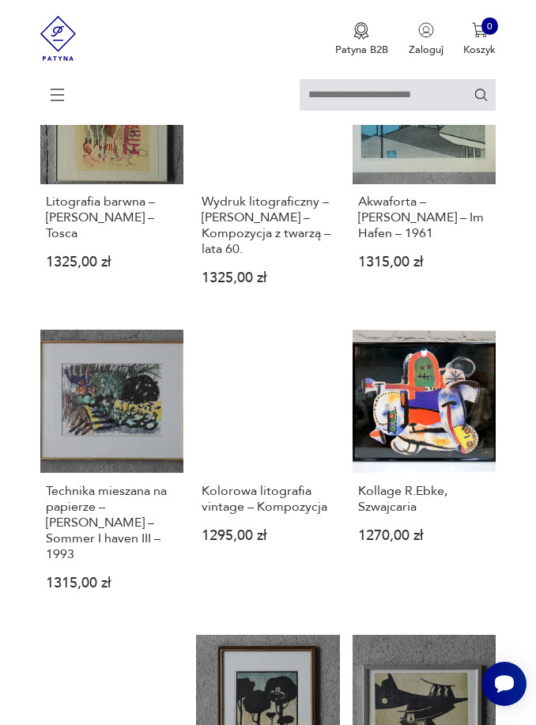
scroll to position [311, 0]
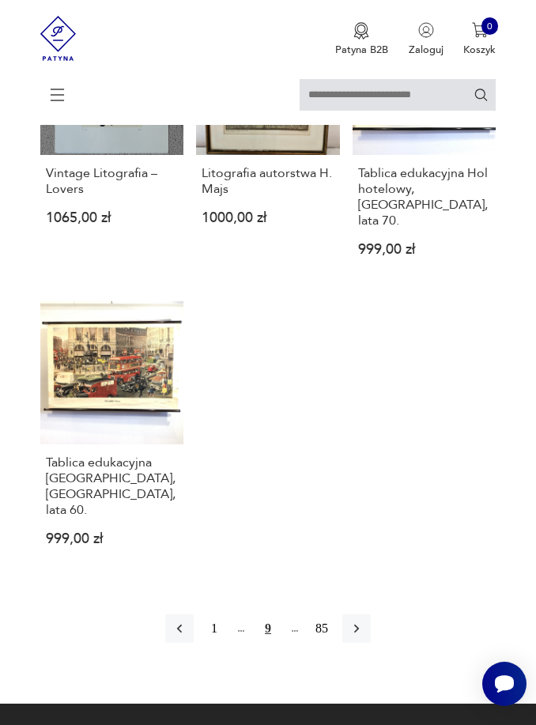
click at [365, 643] on button "button" at bounding box center [356, 628] width 28 height 28
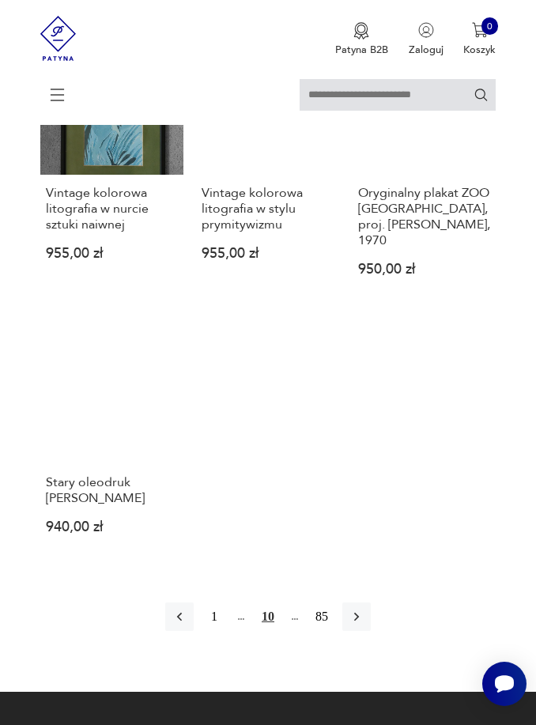
scroll to position [1744, 0]
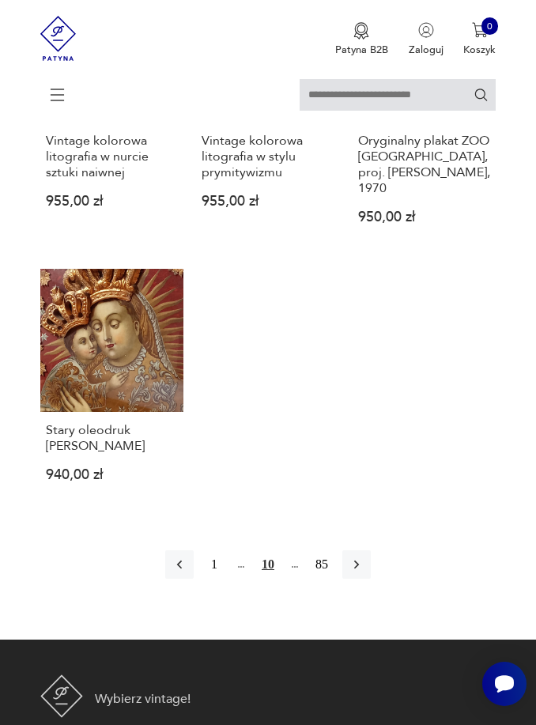
click at [365, 573] on icon "button" at bounding box center [357, 565] width 16 height 16
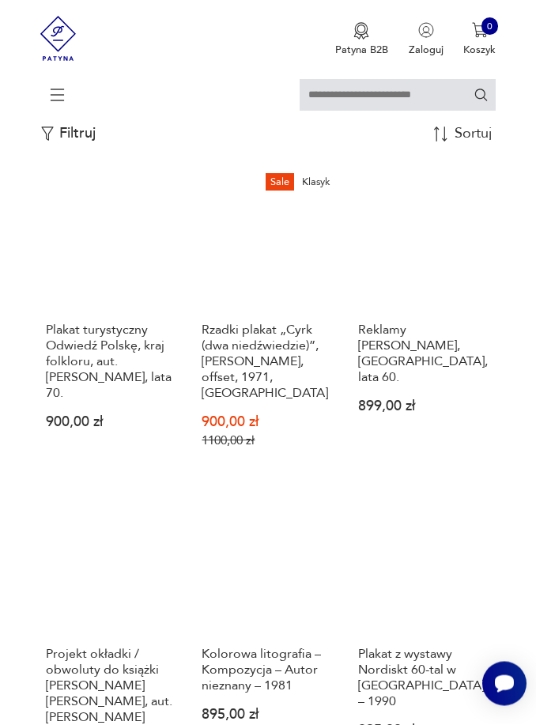
scroll to position [421, 0]
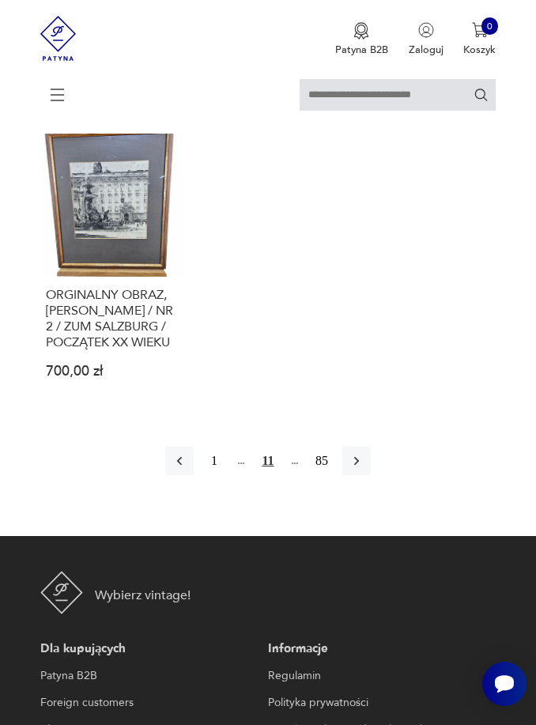
click at [371, 475] on button "button" at bounding box center [356, 461] width 28 height 28
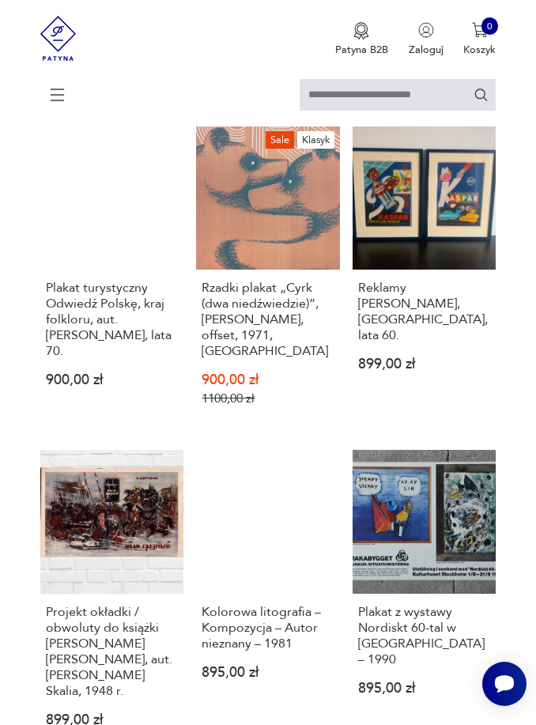
scroll to position [311, 0]
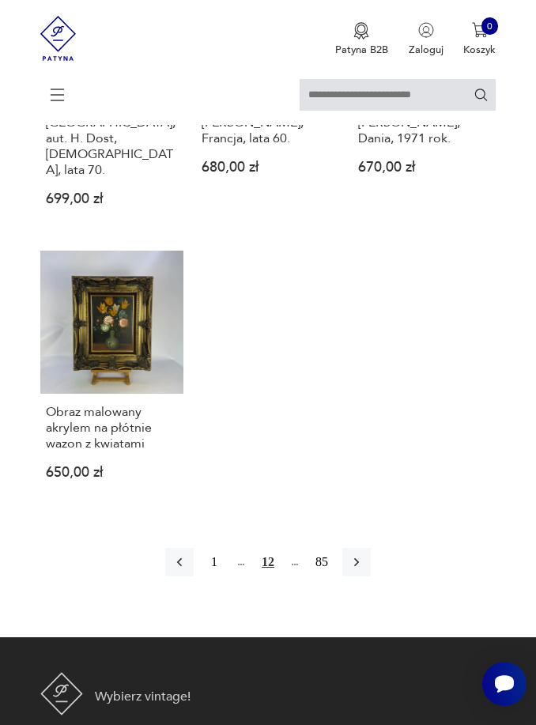
click at [365, 570] on icon "button" at bounding box center [357, 562] width 16 height 16
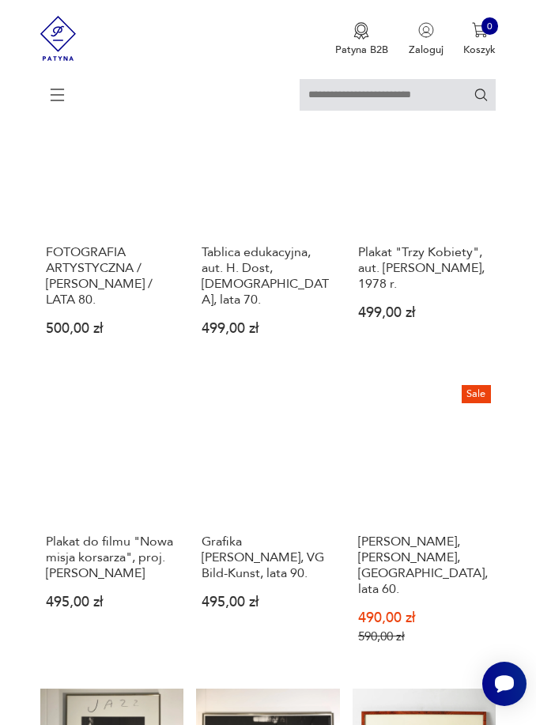
scroll to position [1100, 0]
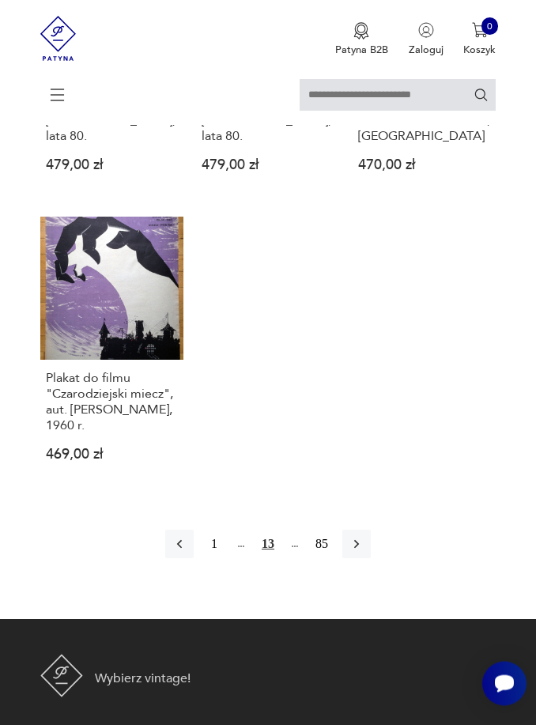
click at [365, 553] on icon "button" at bounding box center [357, 545] width 16 height 16
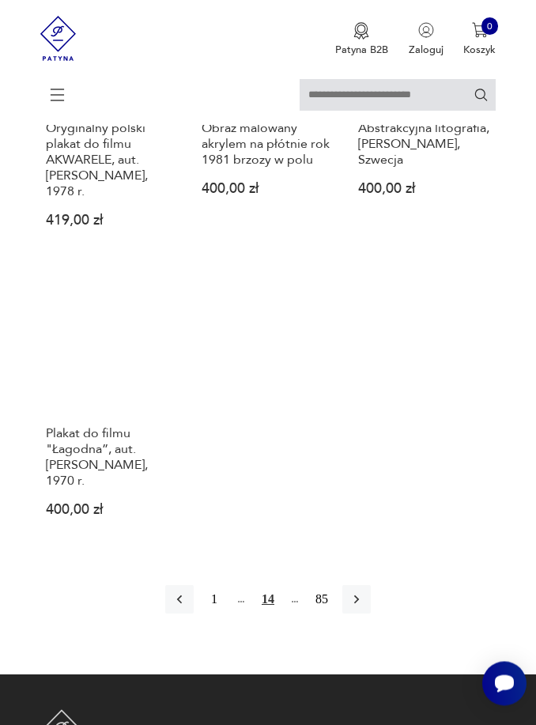
scroll to position [1928, 0]
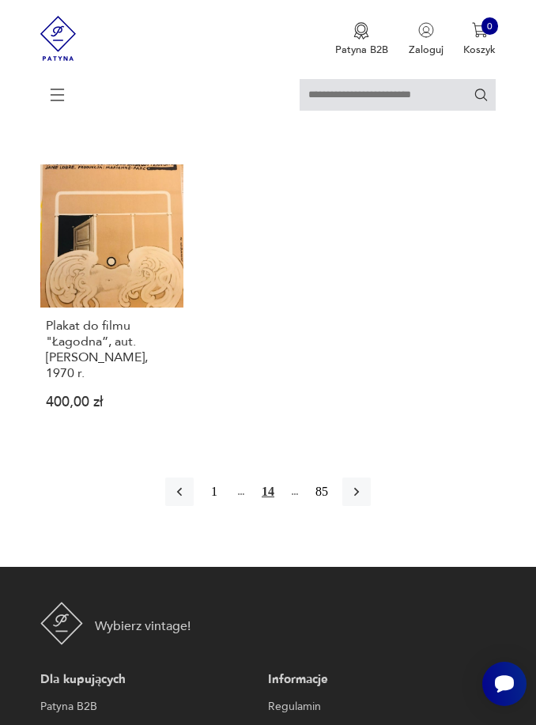
click at [365, 500] on icon "button" at bounding box center [357, 492] width 16 height 16
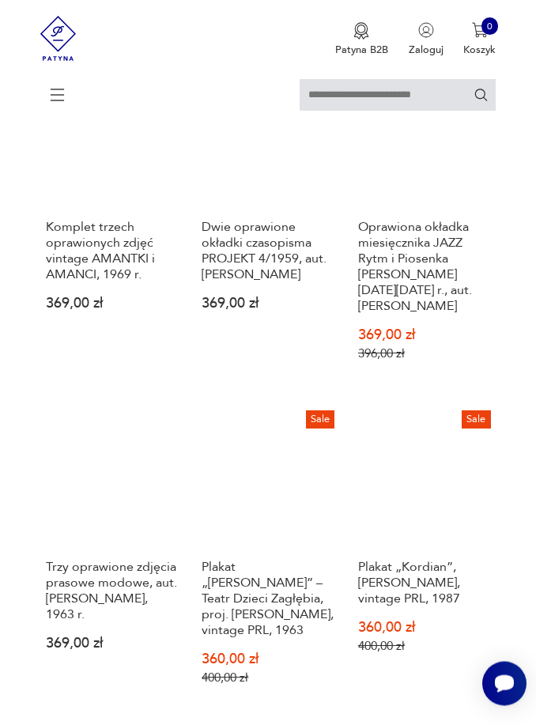
scroll to position [1467, 0]
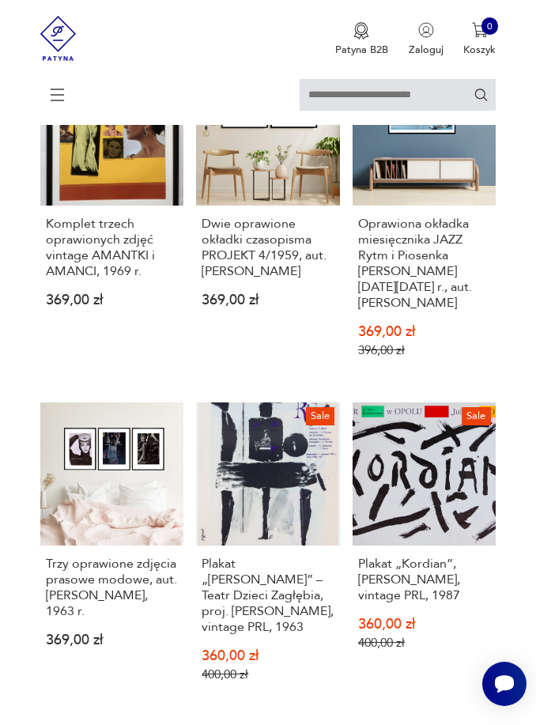
click at [431, 157] on link "Sale Oprawiona okładka miesięcznika JAZZ Rytm i Piosenka [PERSON_NAME][DATE][DA…" at bounding box center [424, 221] width 143 height 319
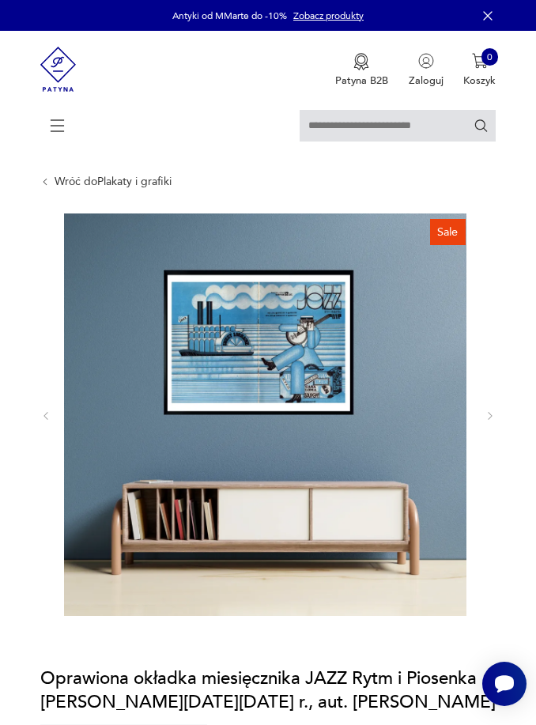
click at [315, 384] on img at bounding box center [265, 415] width 403 height 403
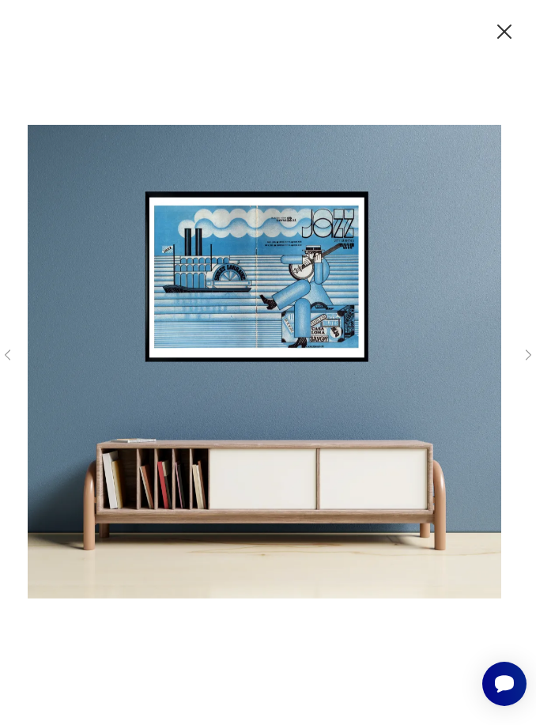
click at [395, 414] on img at bounding box center [265, 361] width 474 height 580
click at [518, 374] on div at bounding box center [268, 362] width 536 height 583
click at [524, 39] on div at bounding box center [268, 362] width 536 height 725
click at [503, 41] on icon "button" at bounding box center [504, 31] width 25 height 25
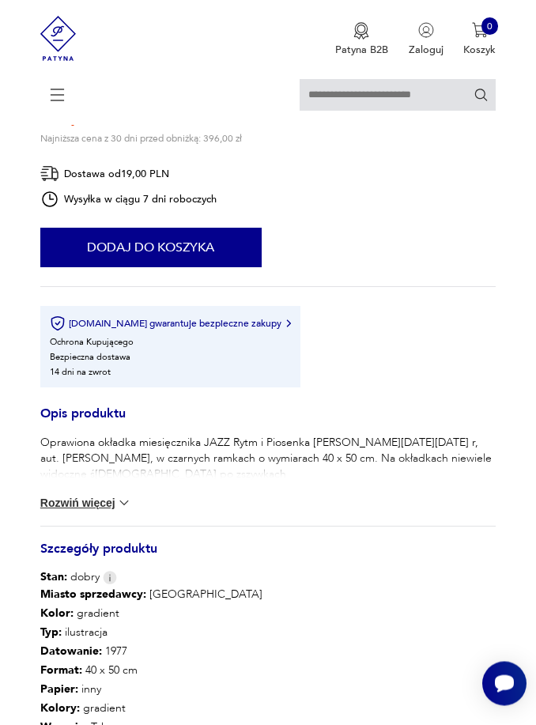
scroll to position [731, 0]
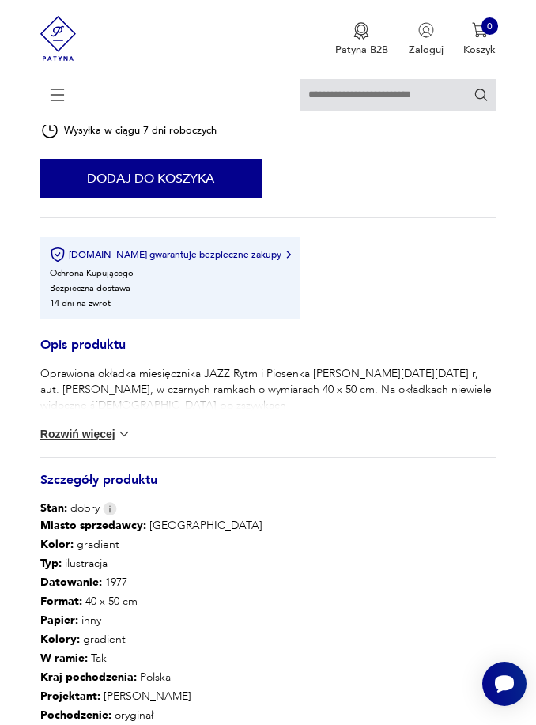
click at [63, 442] on button "Rozwiń więcej" at bounding box center [86, 434] width 92 height 16
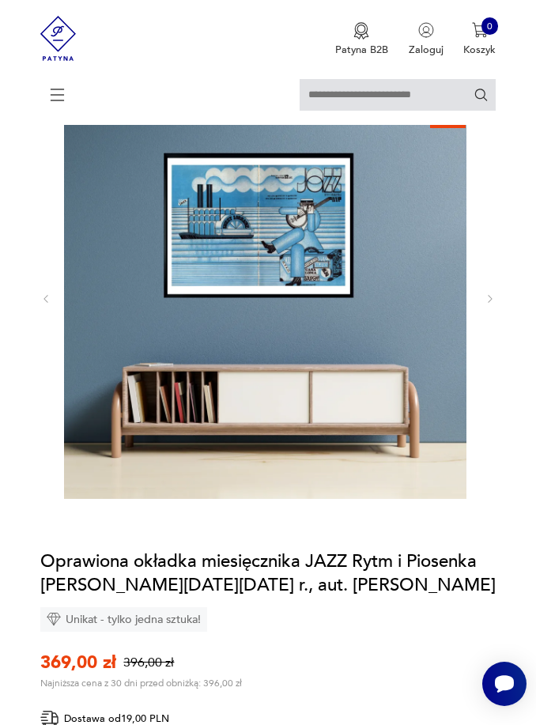
scroll to position [116, 0]
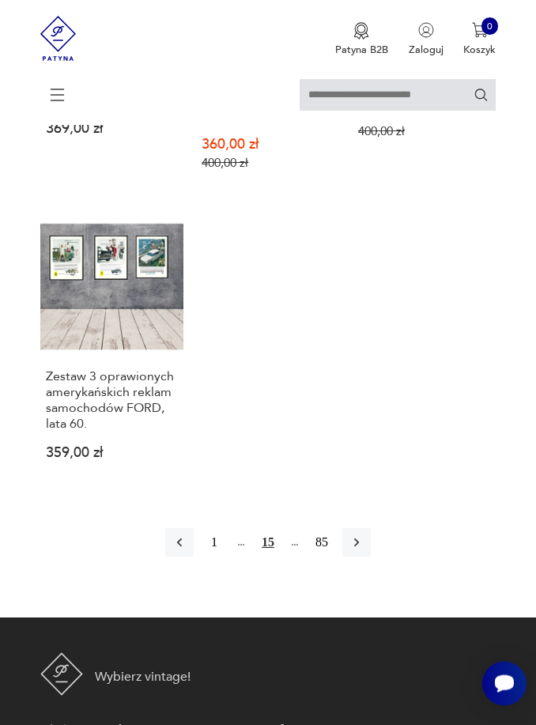
scroll to position [2218, 0]
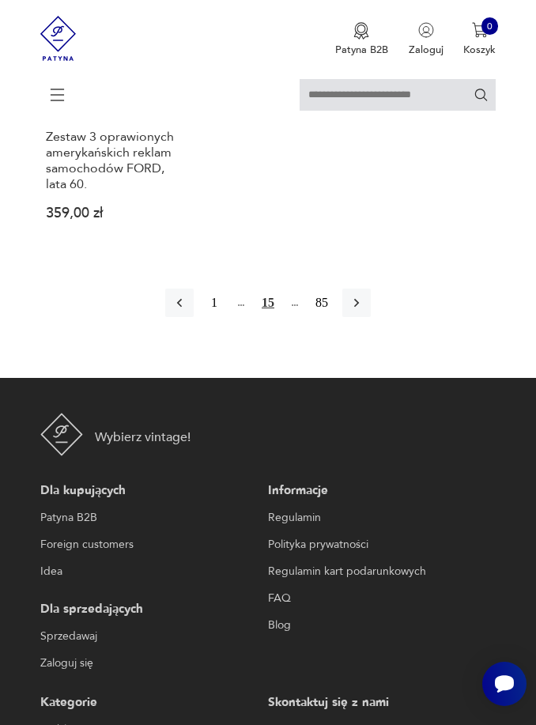
click at [359, 308] on icon "button" at bounding box center [356, 303] width 5 height 9
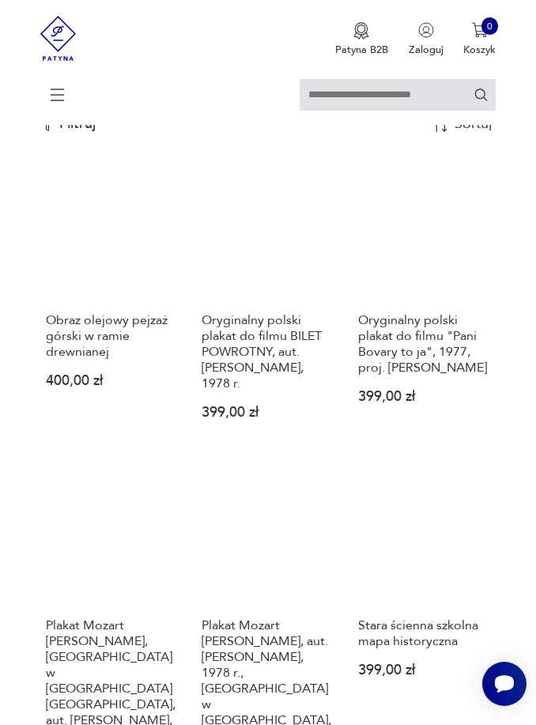
scroll to position [311, 0]
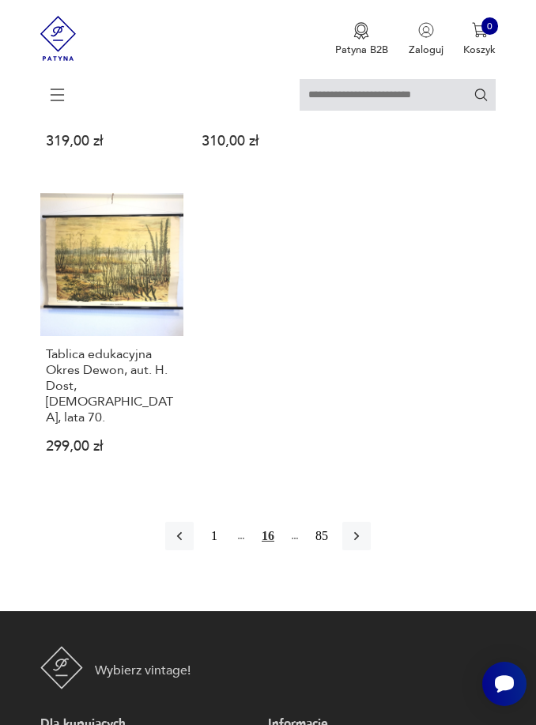
click at [365, 544] on icon "button" at bounding box center [357, 536] width 16 height 16
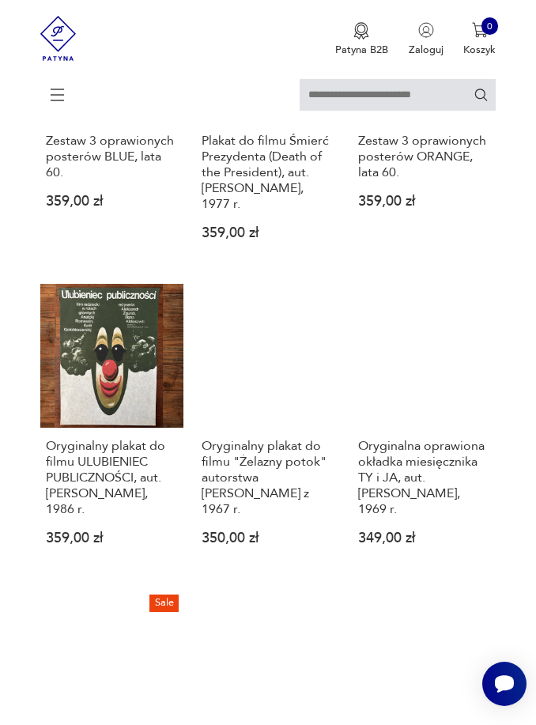
scroll to position [311, 0]
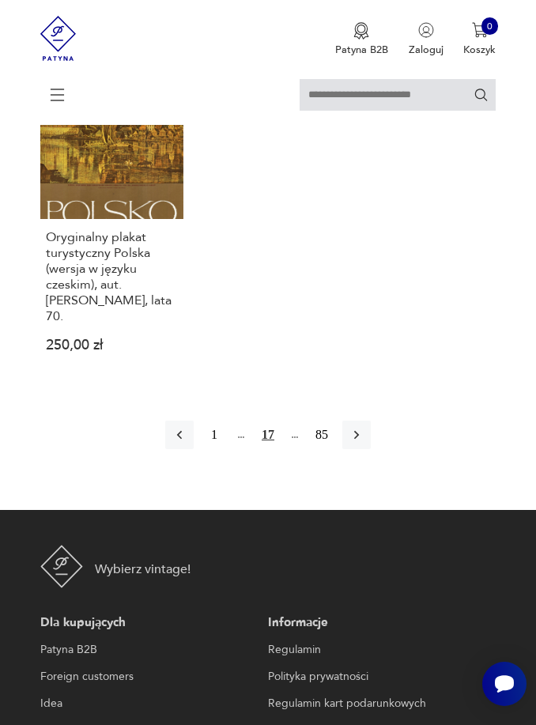
click at [365, 443] on icon "button" at bounding box center [357, 435] width 16 height 16
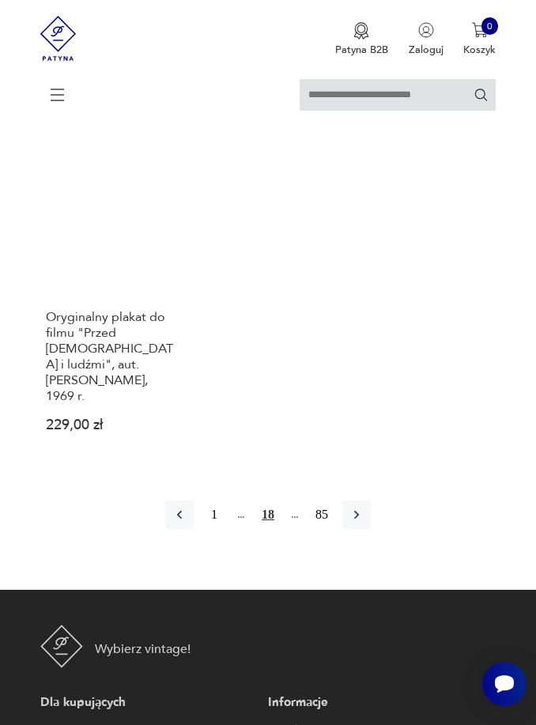
scroll to position [1863, 0]
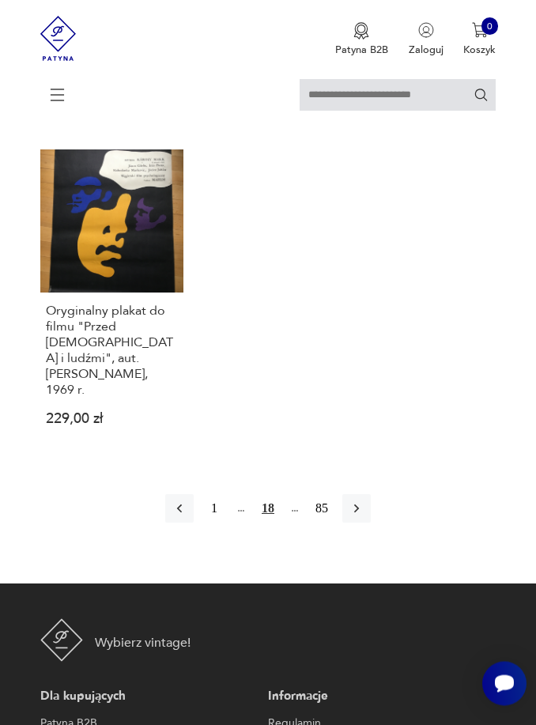
click at [359, 514] on icon "button" at bounding box center [356, 509] width 5 height 9
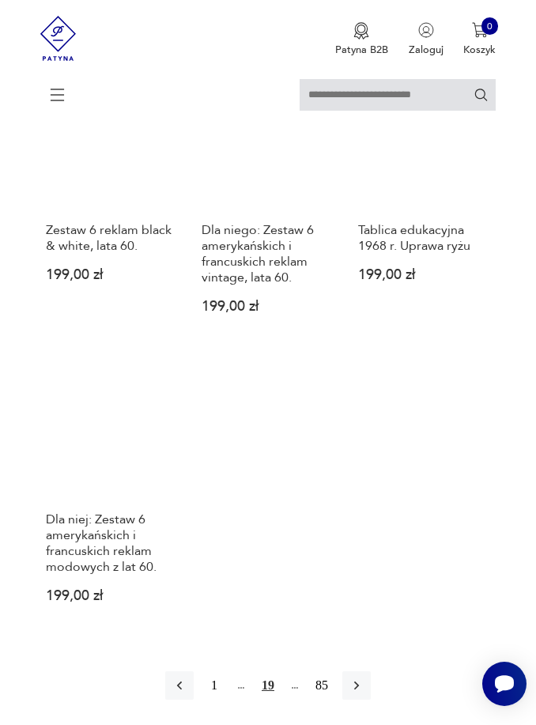
scroll to position [1890, 0]
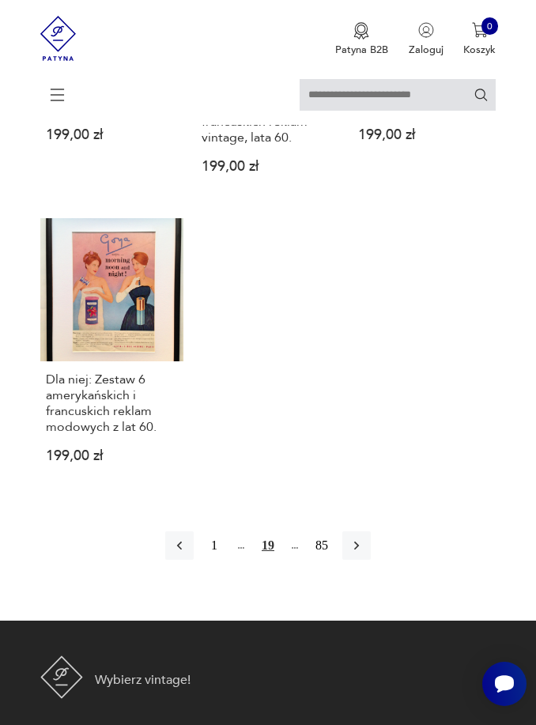
click at [362, 554] on icon "button" at bounding box center [357, 546] width 16 height 16
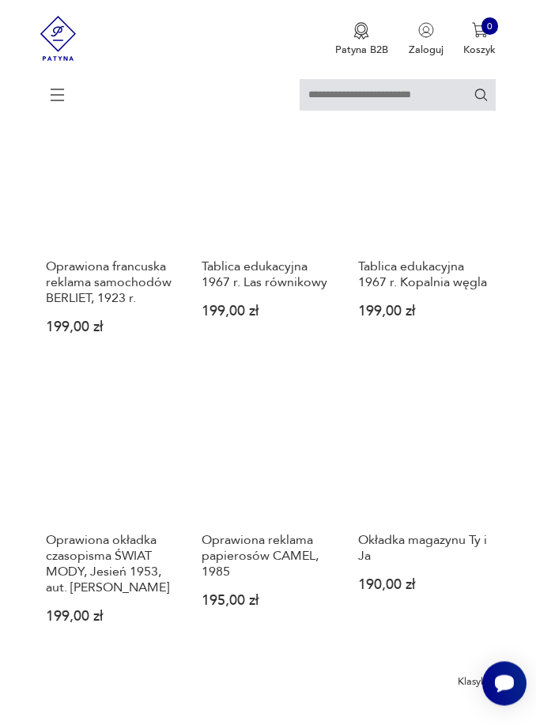
scroll to position [1091, 0]
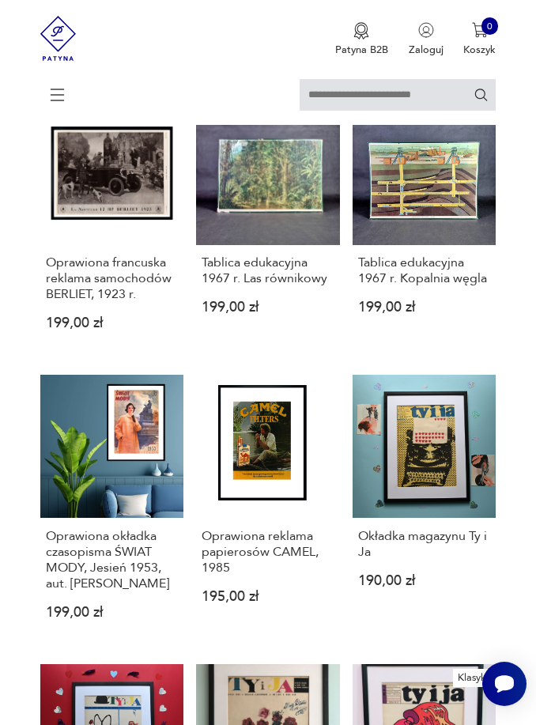
click at [293, 262] on link "Tablica edukacyjna 1967 r. Las równikowy 199,00 zł" at bounding box center [267, 227] width 143 height 253
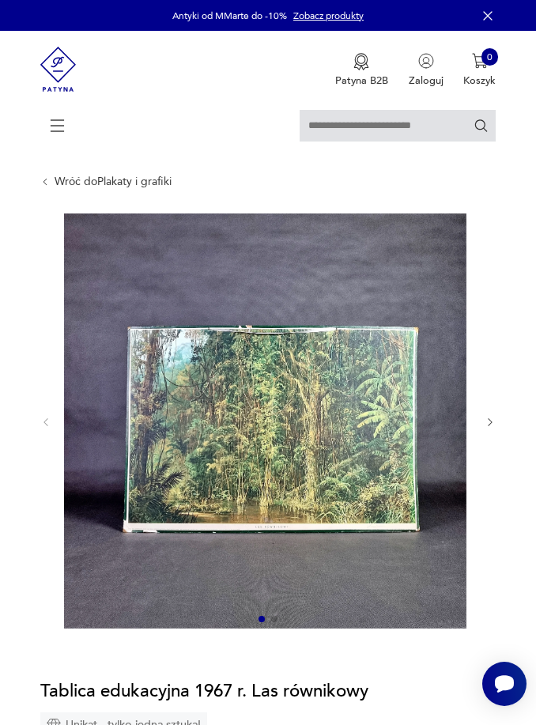
click at [493, 428] on icon "button" at bounding box center [490, 422] width 11 height 11
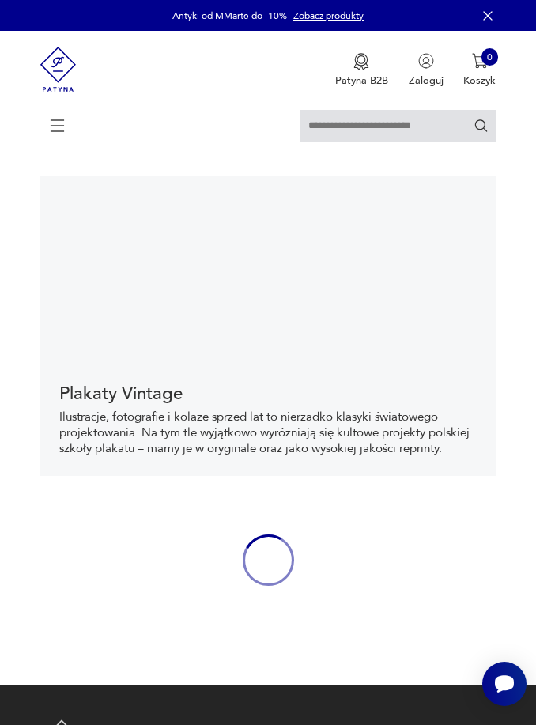
scroll to position [698, 0]
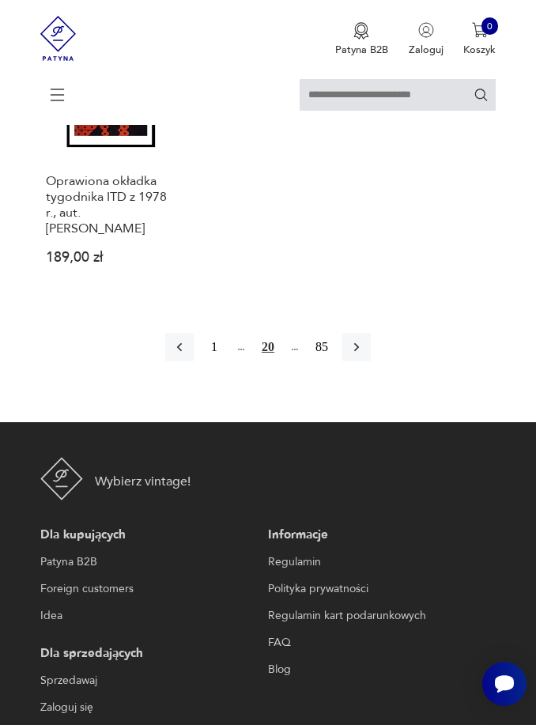
click at [365, 355] on icon "button" at bounding box center [357, 347] width 16 height 16
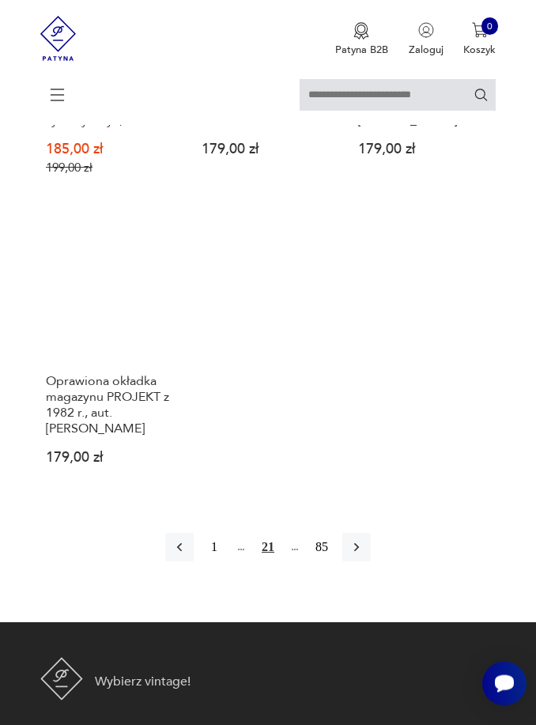
scroll to position [1962, 0]
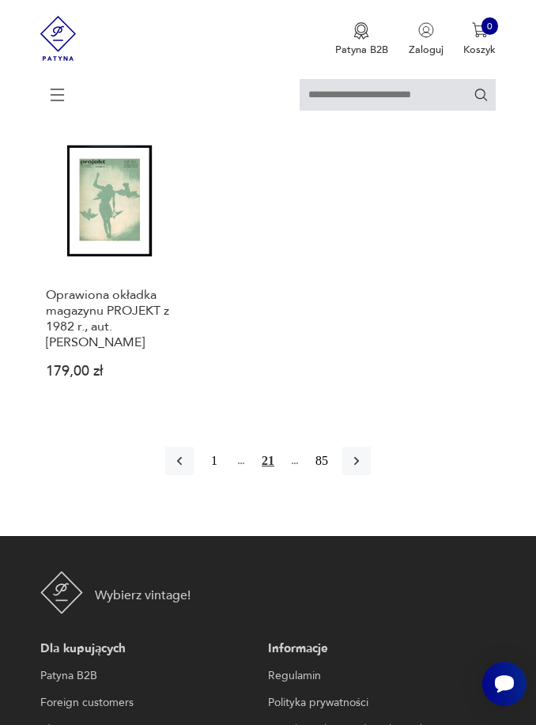
click at [365, 469] on icon "button" at bounding box center [357, 461] width 16 height 16
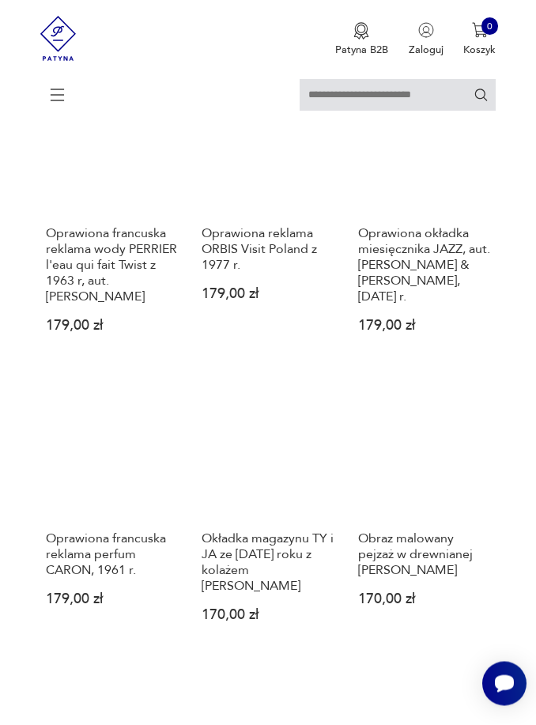
scroll to position [1135, 0]
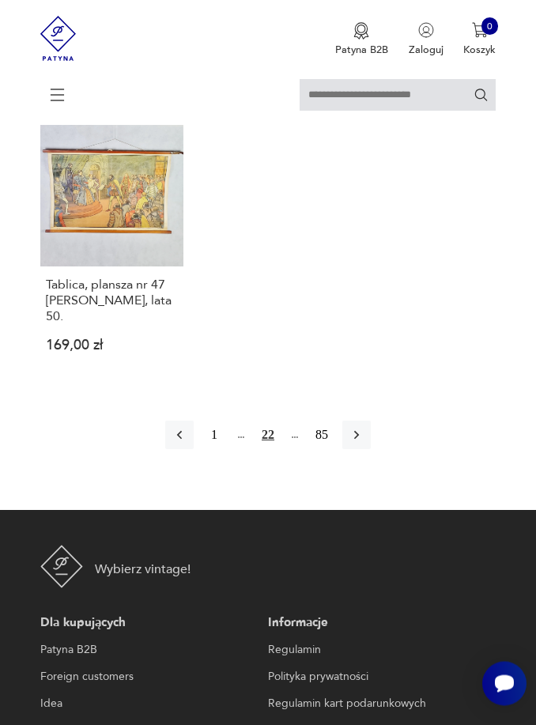
click at [365, 444] on icon "button" at bounding box center [357, 436] width 16 height 16
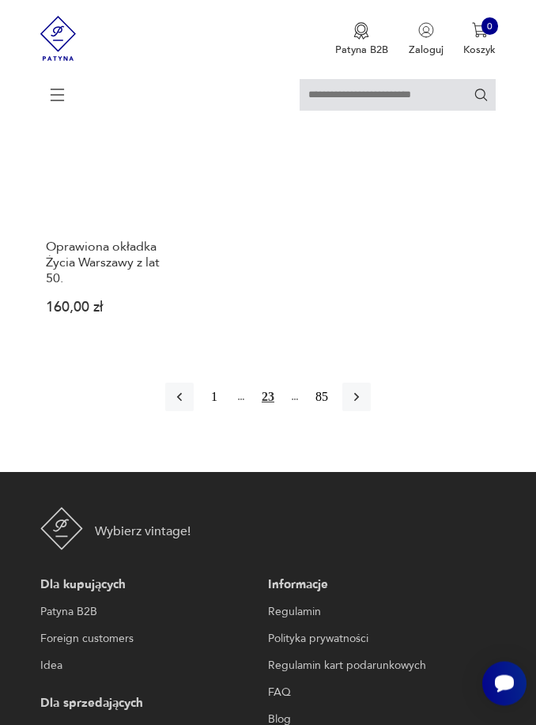
scroll to position [2021, 0]
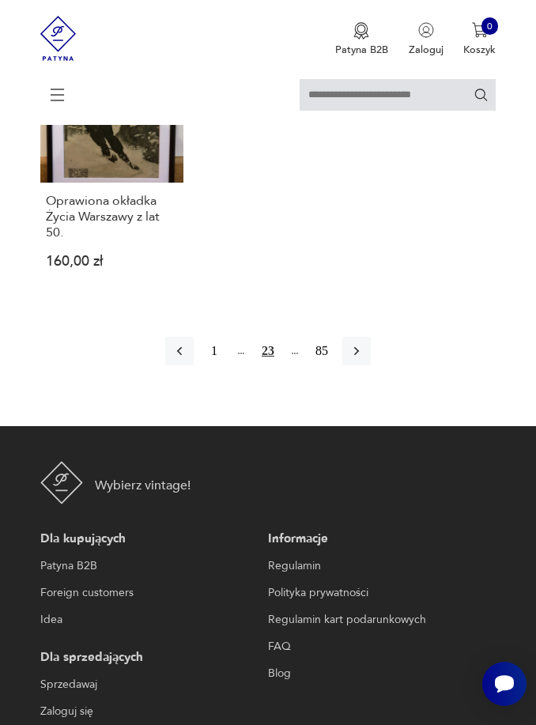
click at [365, 359] on icon "button" at bounding box center [357, 351] width 16 height 16
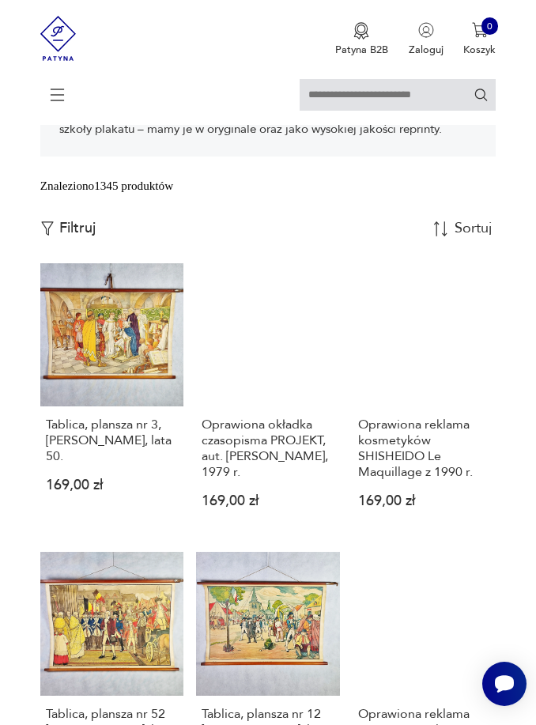
scroll to position [311, 0]
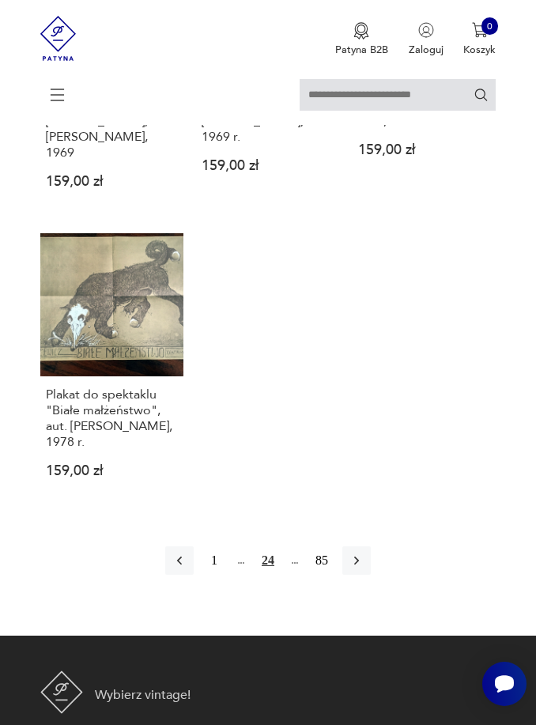
click at [365, 569] on icon "button" at bounding box center [357, 561] width 16 height 16
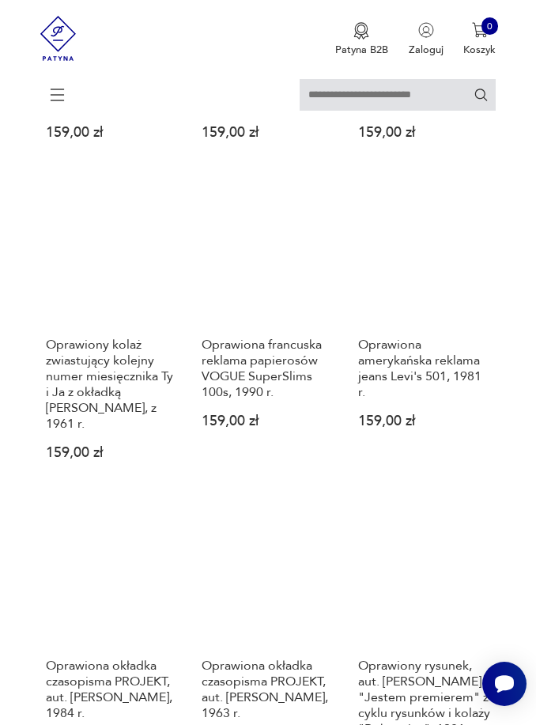
scroll to position [993, 0]
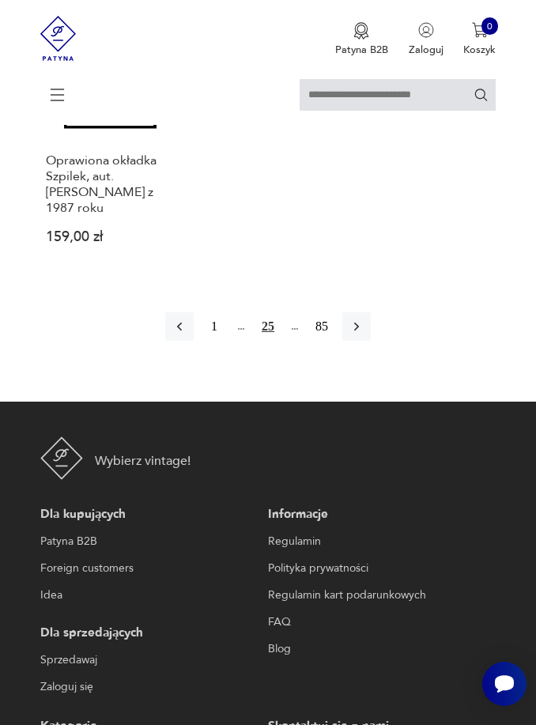
click at [365, 335] on icon "button" at bounding box center [357, 327] width 16 height 16
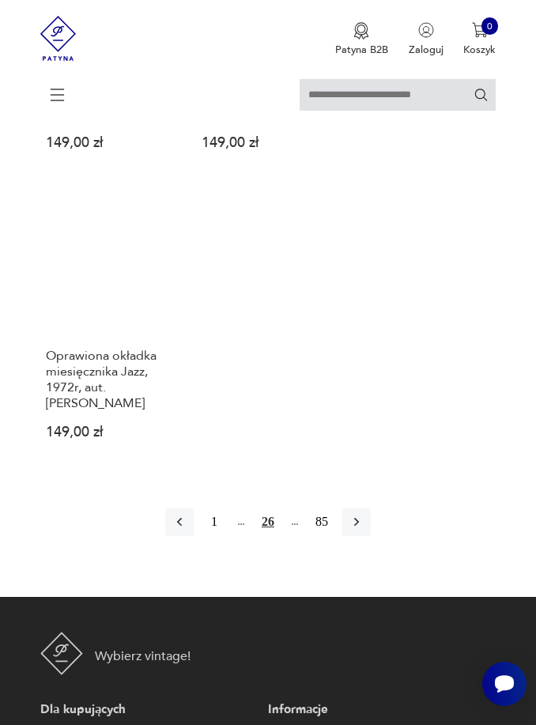
scroll to position [1883, 0]
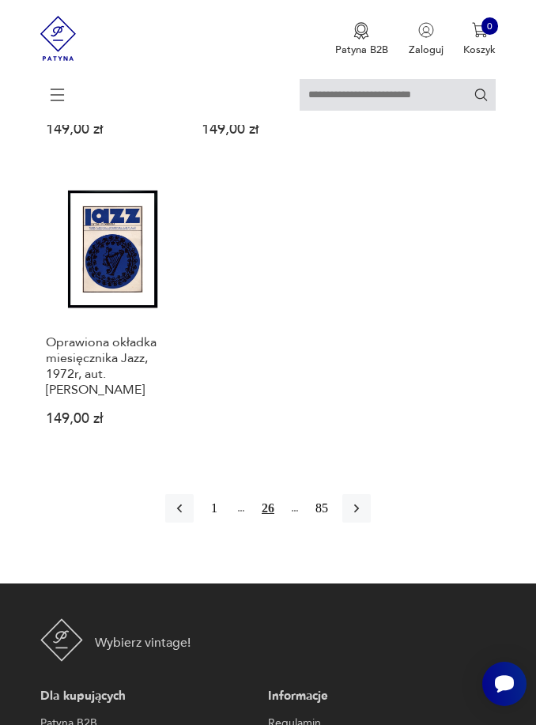
click at [365, 516] on icon "button" at bounding box center [357, 509] width 16 height 16
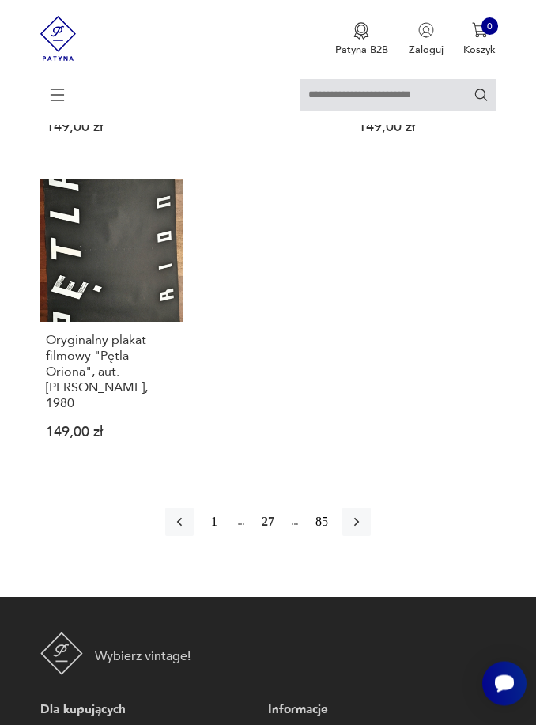
scroll to position [2037, 0]
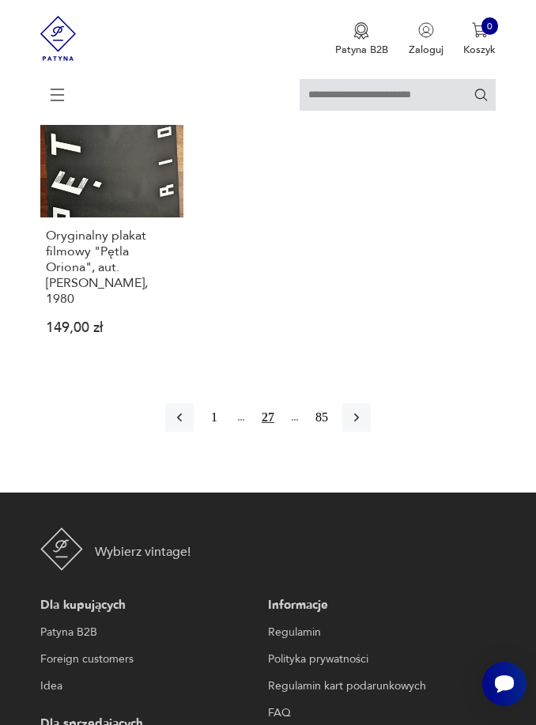
click at [357, 432] on button "button" at bounding box center [356, 417] width 28 height 28
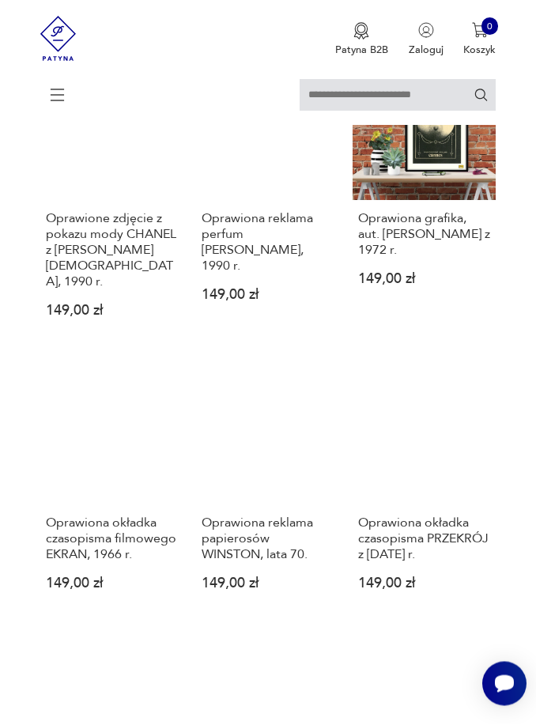
scroll to position [961, 0]
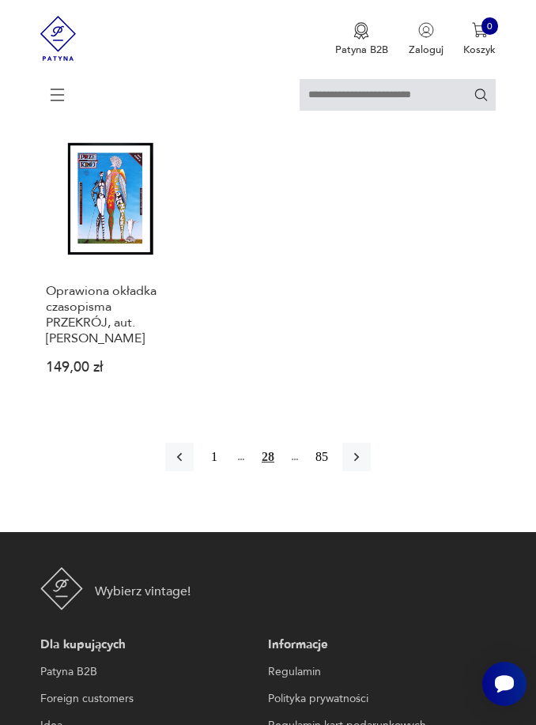
click at [365, 465] on icon "button" at bounding box center [357, 457] width 16 height 16
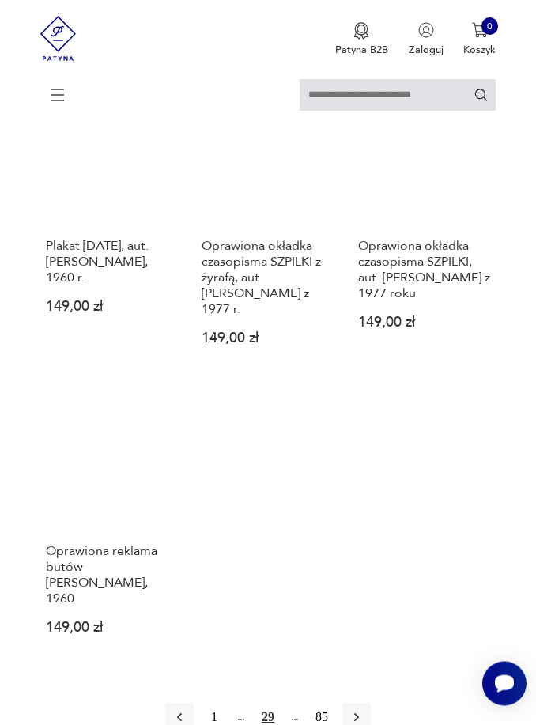
scroll to position [1687, 0]
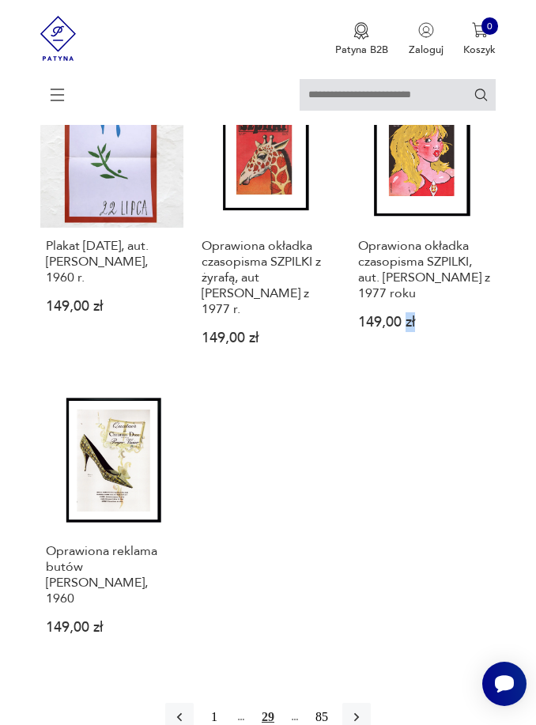
click at [98, 343] on link "Plakat [DATE], aut. [PERSON_NAME], 1960 r. 149,00 zł" at bounding box center [111, 227] width 143 height 285
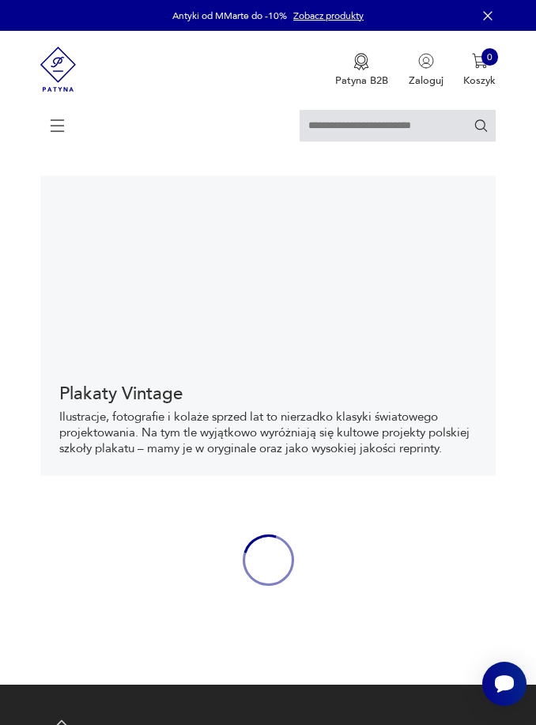
scroll to position [698, 0]
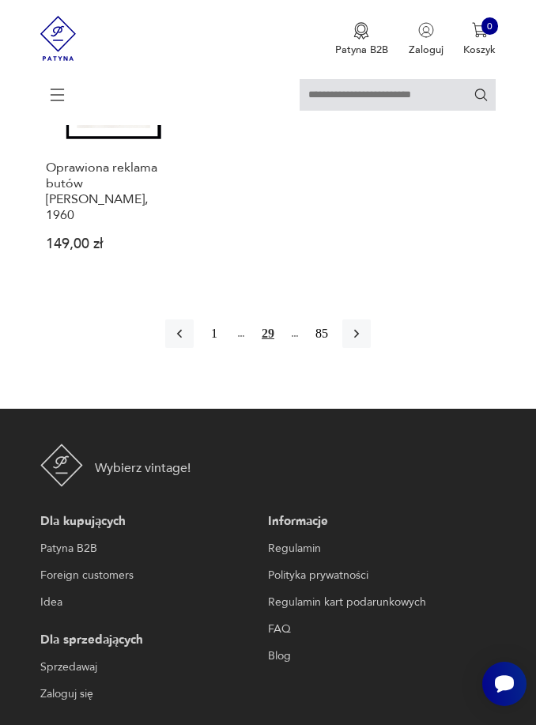
click at [371, 348] on button "button" at bounding box center [356, 333] width 28 height 28
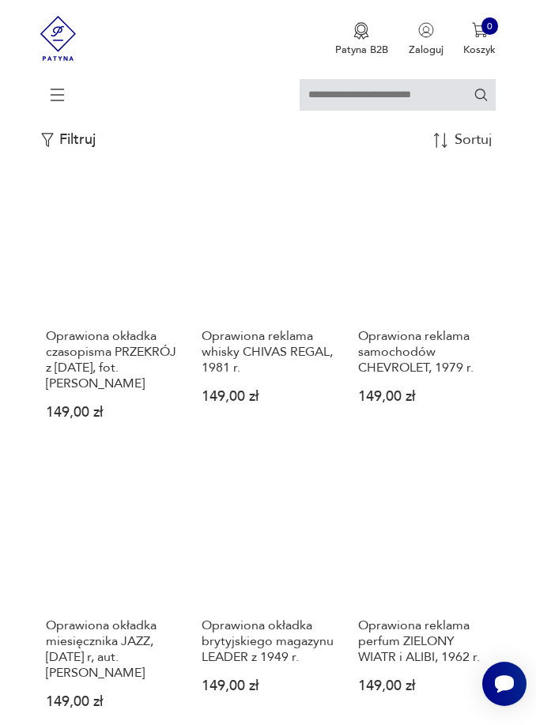
scroll to position [311, 0]
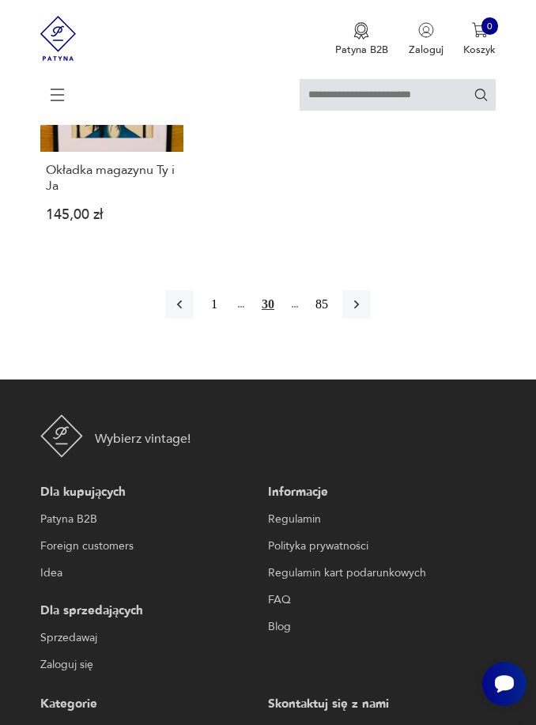
click at [371, 319] on button "button" at bounding box center [356, 304] width 28 height 28
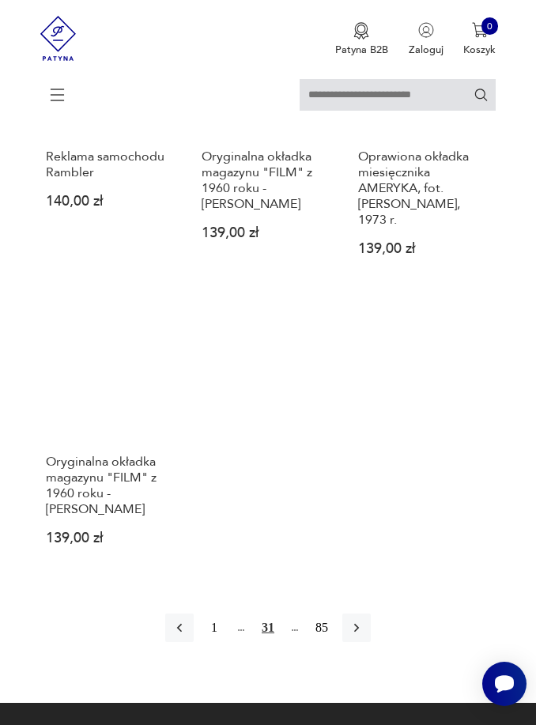
scroll to position [1760, 0]
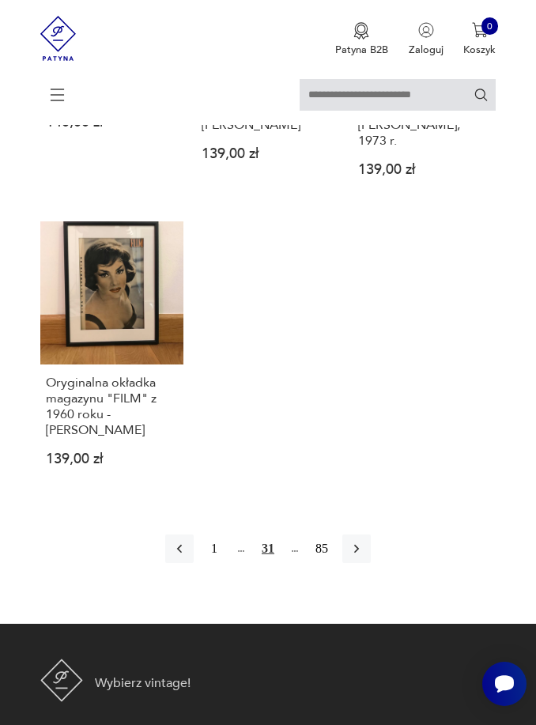
click at [371, 563] on button "button" at bounding box center [356, 549] width 28 height 28
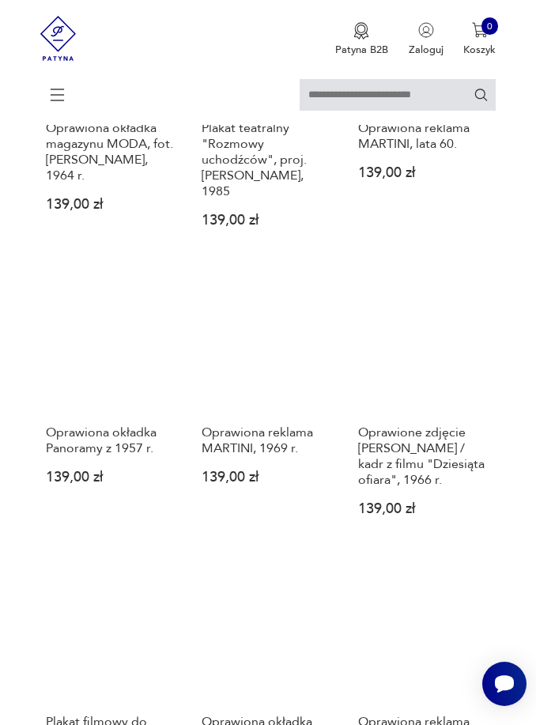
scroll to position [941, 0]
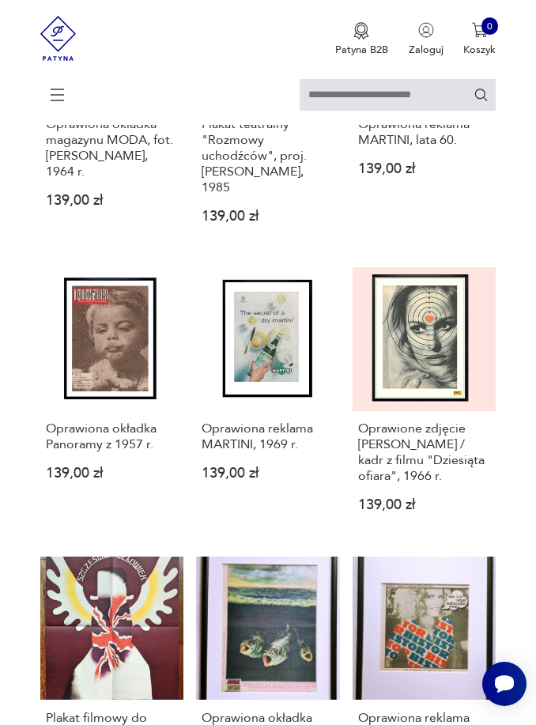
click at [455, 409] on link "Oprawione zdjęcie [PERSON_NAME] / kadr z filmu "Dziesiąta ofiara", 1966 r. 139,…" at bounding box center [424, 401] width 143 height 269
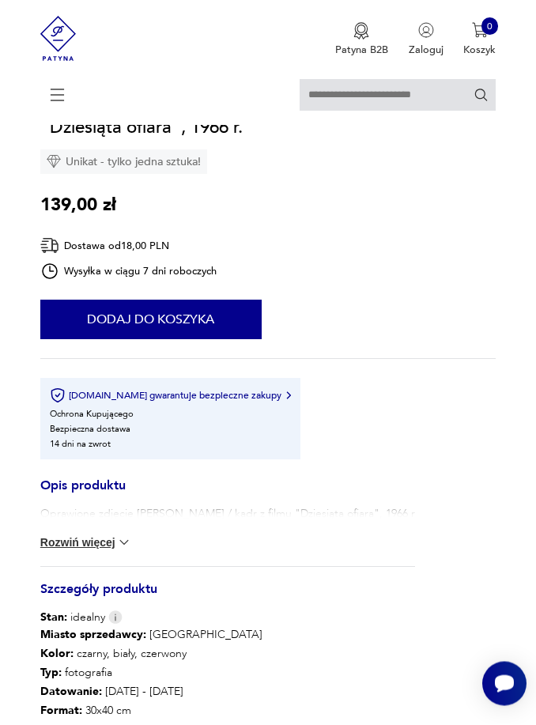
scroll to position [482, 0]
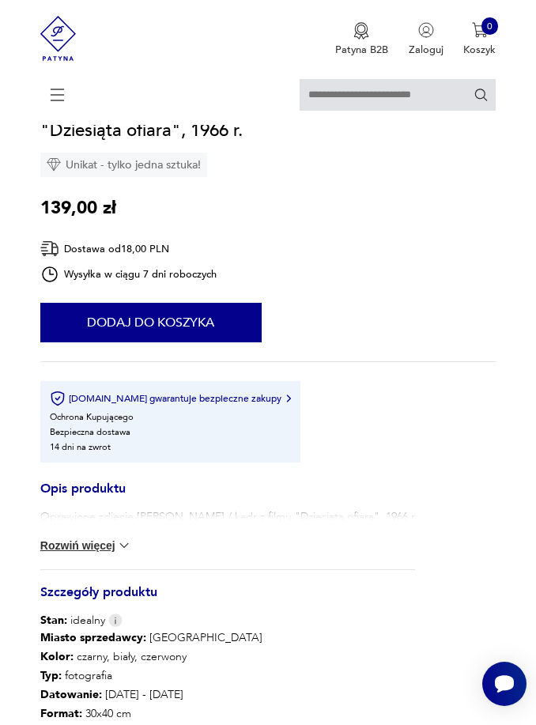
click at [65, 554] on button "Rozwiń więcej" at bounding box center [86, 546] width 92 height 16
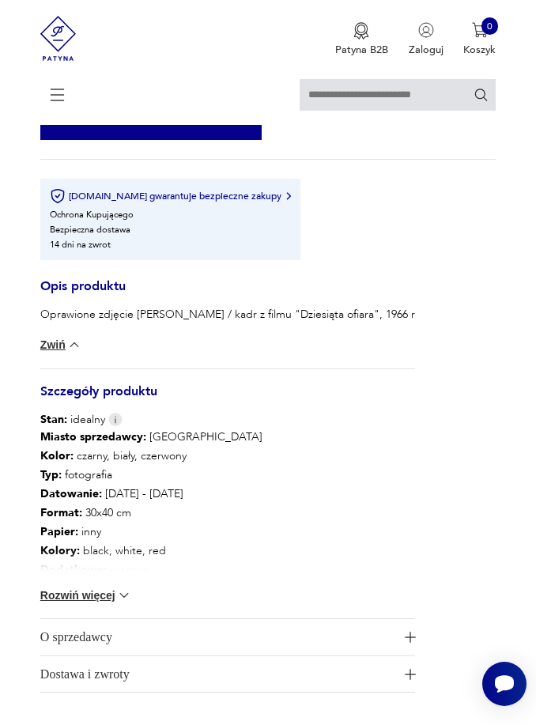
scroll to position [740, 0]
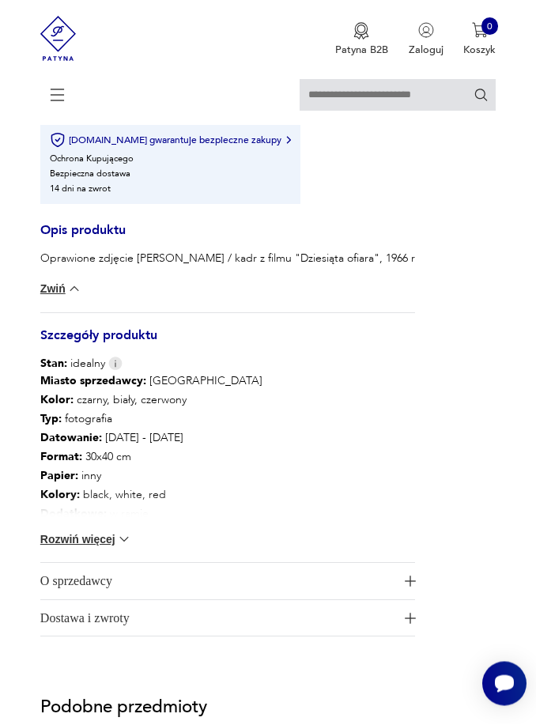
click at [44, 503] on b "Kolory :" at bounding box center [60, 495] width 40 height 15
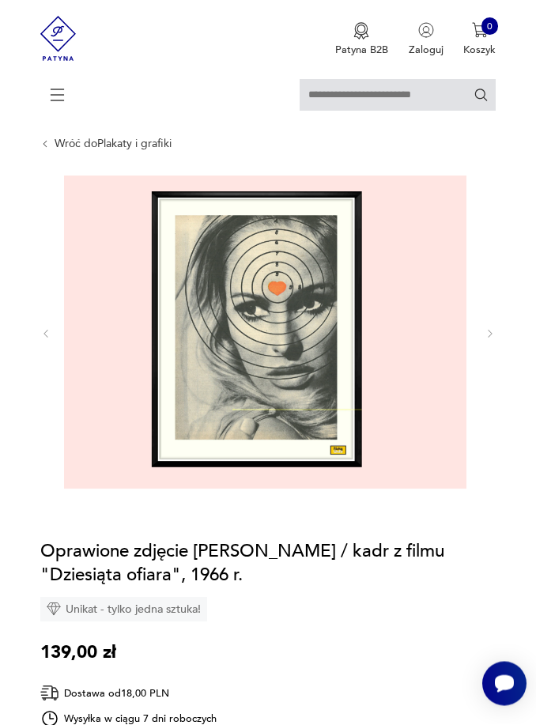
scroll to position [0, 0]
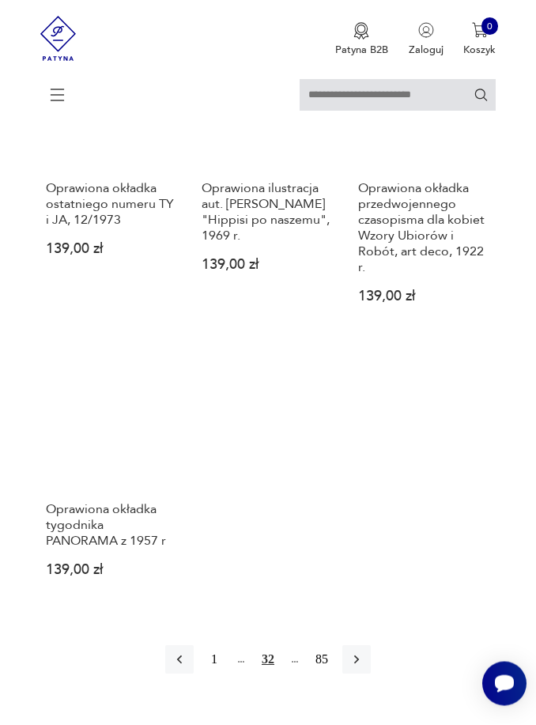
scroll to position [1956, 0]
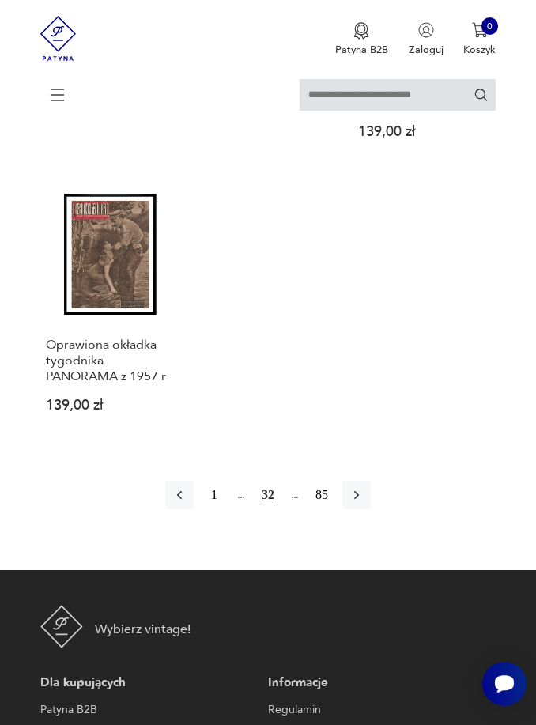
click at [359, 503] on icon "button" at bounding box center [357, 495] width 16 height 16
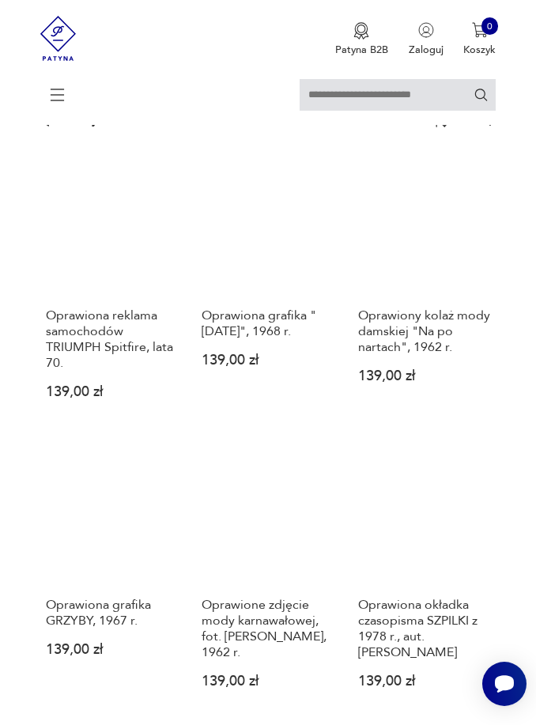
scroll to position [435, 0]
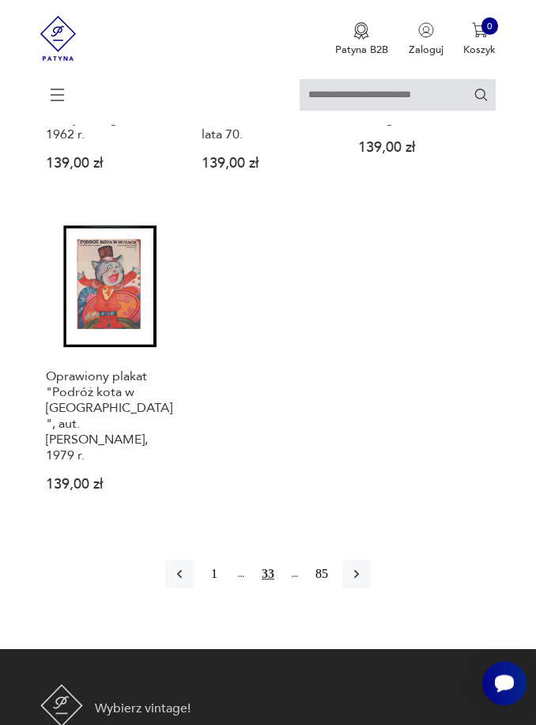
click at [364, 583] on icon "button" at bounding box center [357, 575] width 16 height 16
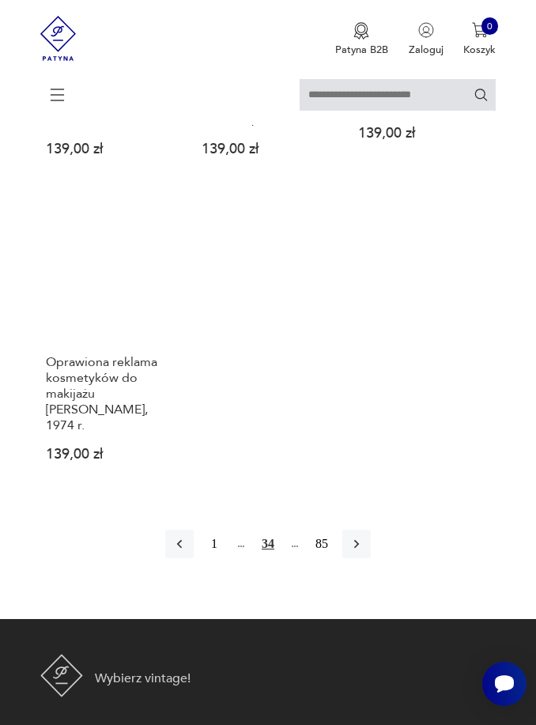
scroll to position [1815, 0]
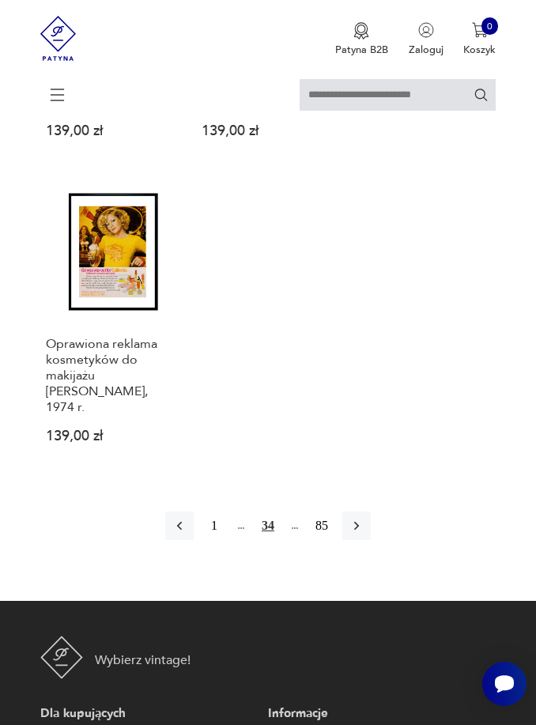
click at [365, 534] on icon "button" at bounding box center [357, 526] width 16 height 16
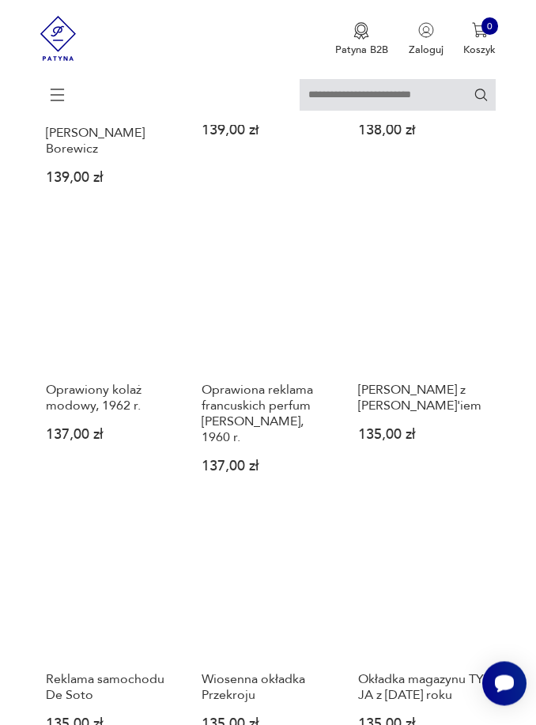
scroll to position [997, 0]
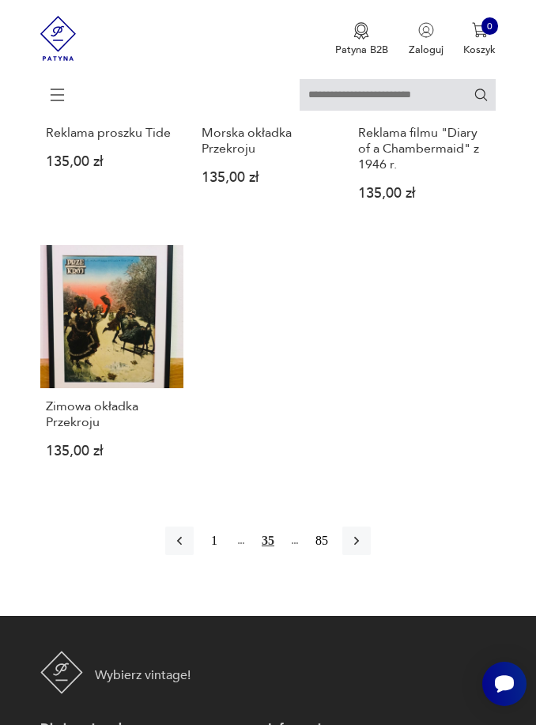
click at [365, 549] on icon "button" at bounding box center [357, 541] width 16 height 16
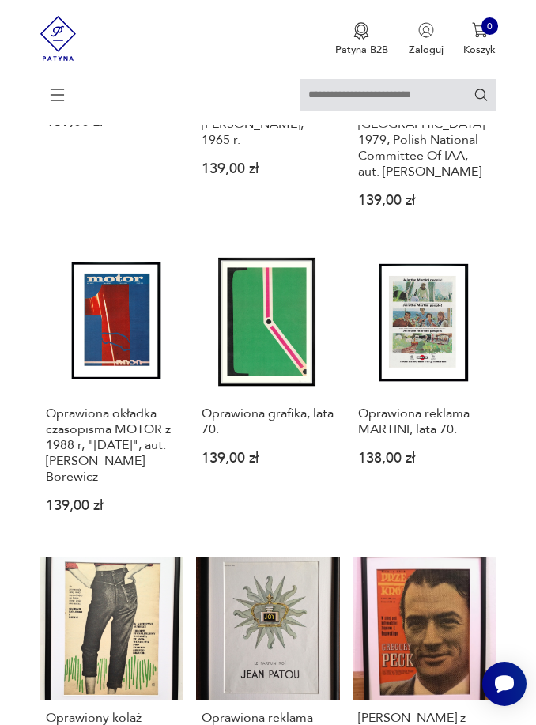
scroll to position [311, 0]
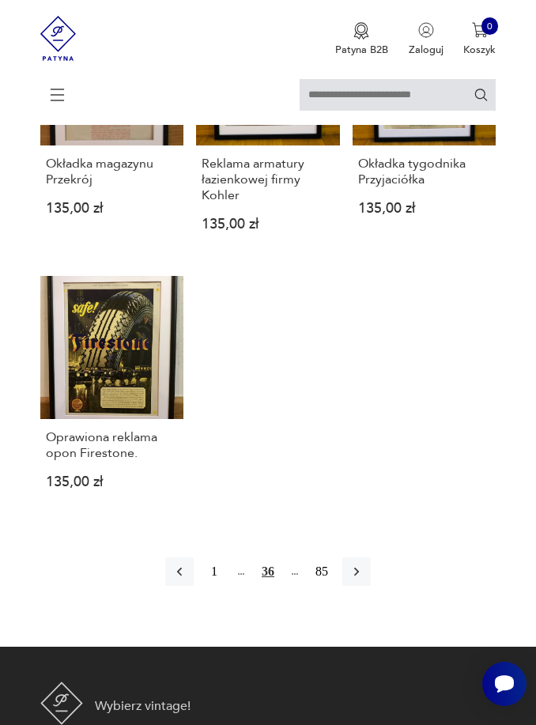
click at [362, 586] on button "button" at bounding box center [356, 572] width 28 height 28
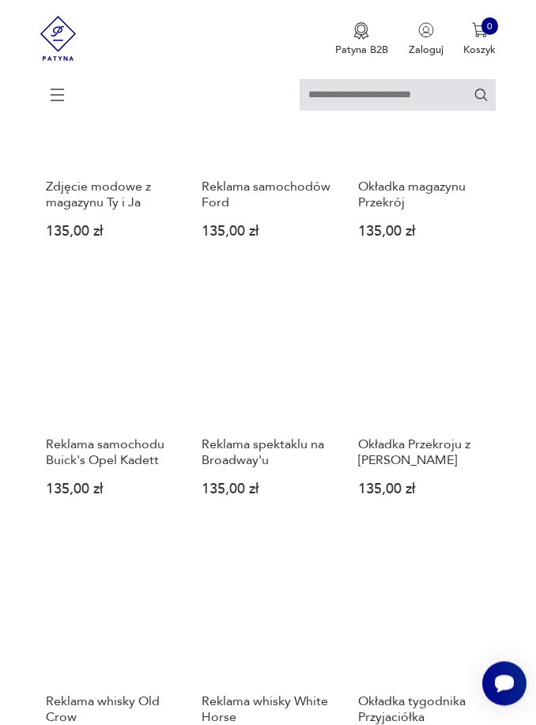
scroll to position [311, 0]
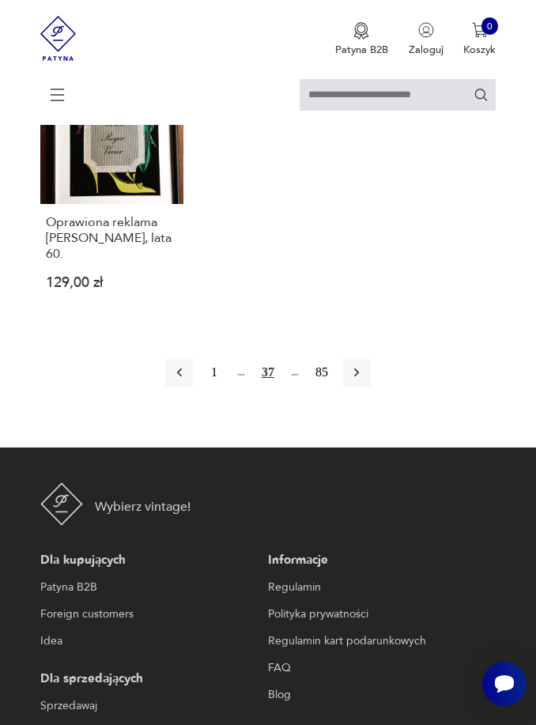
click at [363, 380] on icon "button" at bounding box center [357, 373] width 16 height 16
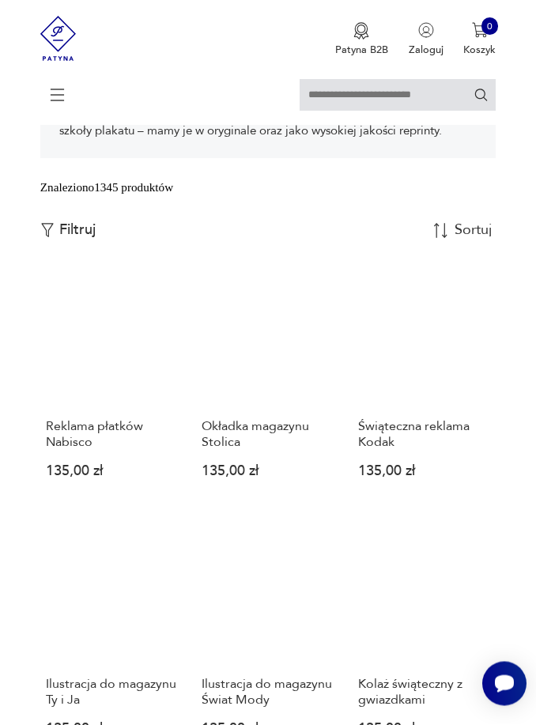
scroll to position [311, 0]
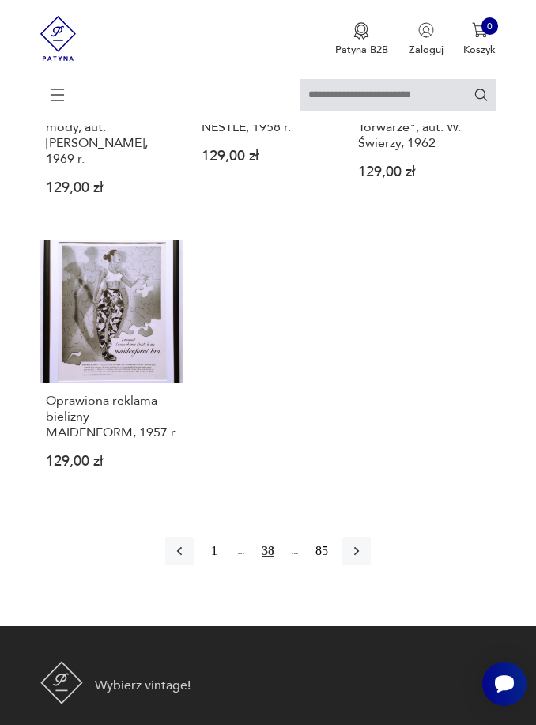
click at [365, 559] on icon "button" at bounding box center [357, 551] width 16 height 16
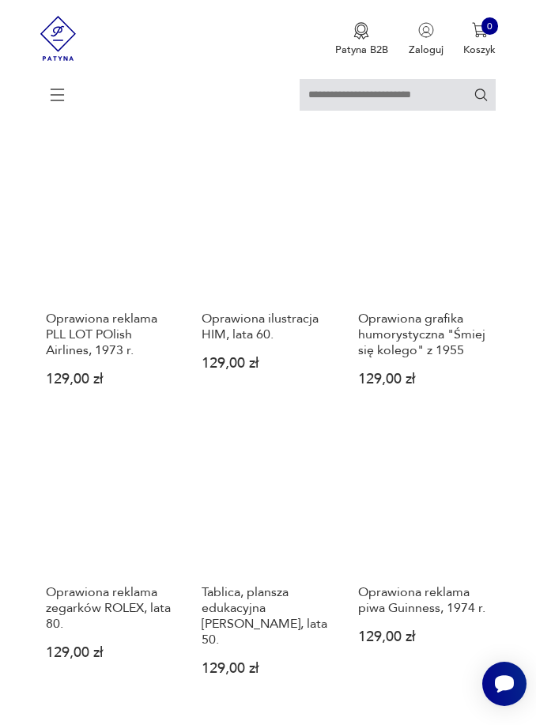
scroll to position [1161, 0]
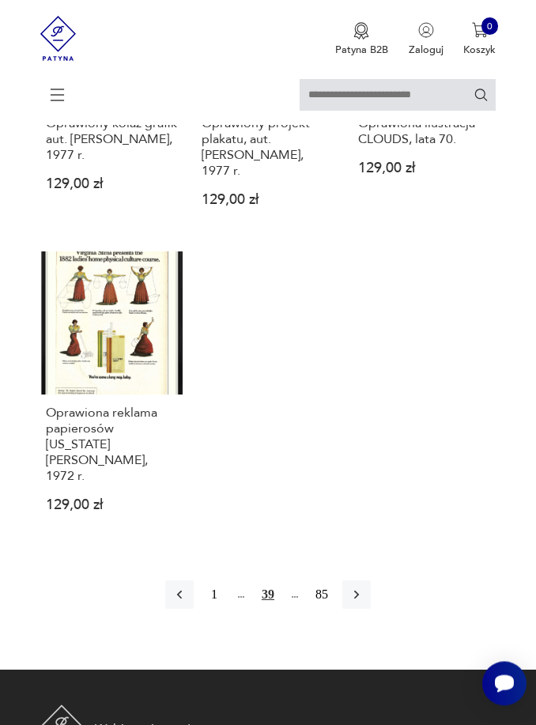
click at [365, 603] on icon "button" at bounding box center [357, 596] width 16 height 16
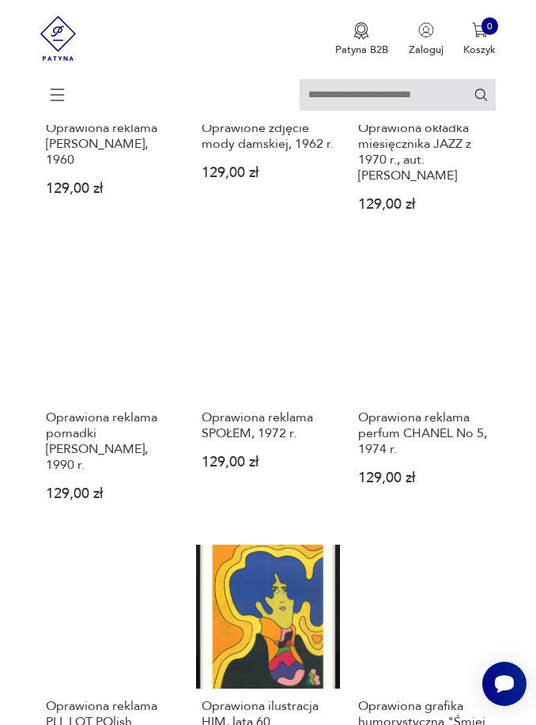
scroll to position [311, 0]
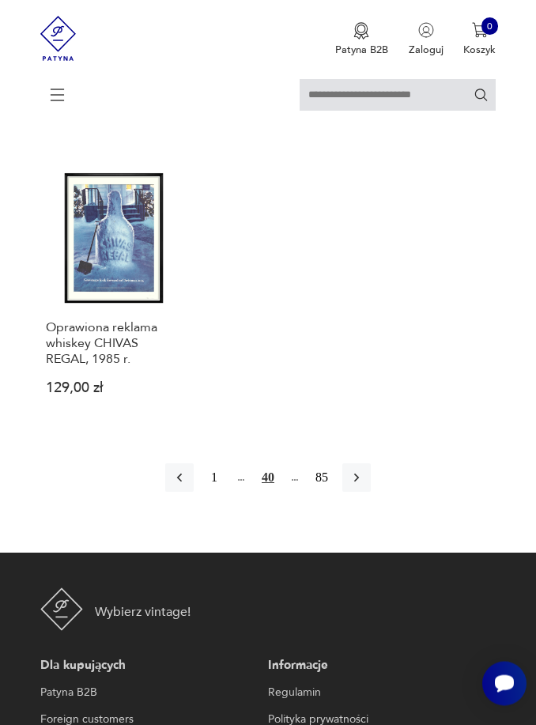
click at [365, 486] on icon "button" at bounding box center [357, 479] width 16 height 16
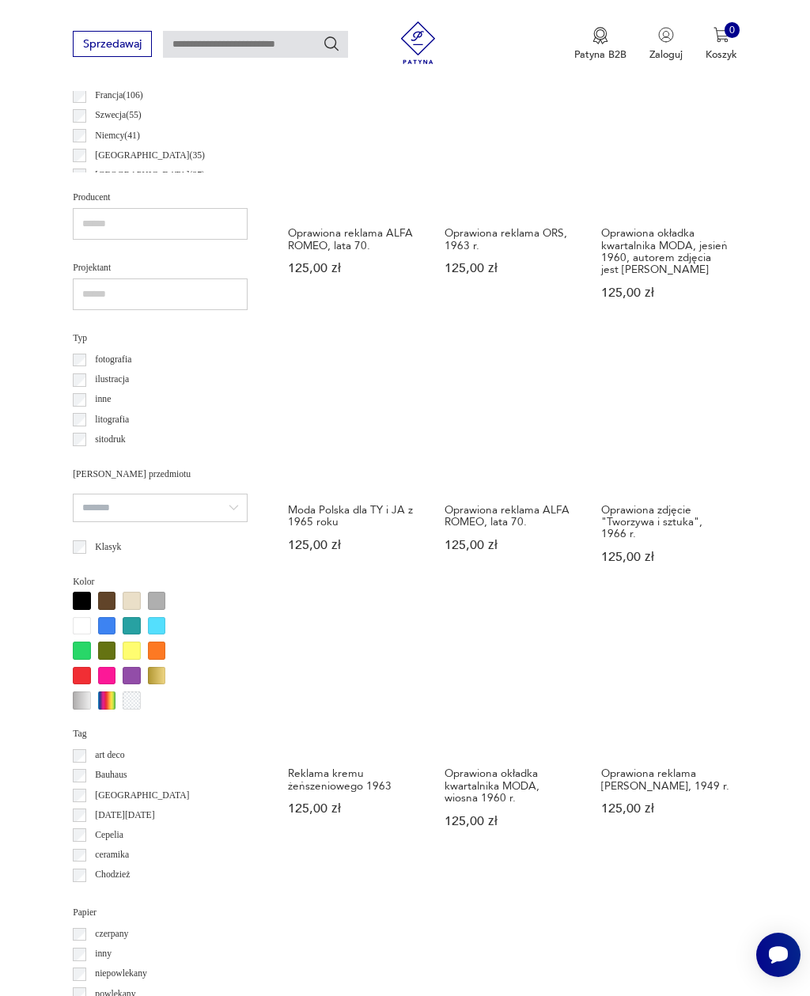
scroll to position [845, 0]
